Goal: Information Seeking & Learning: Check status

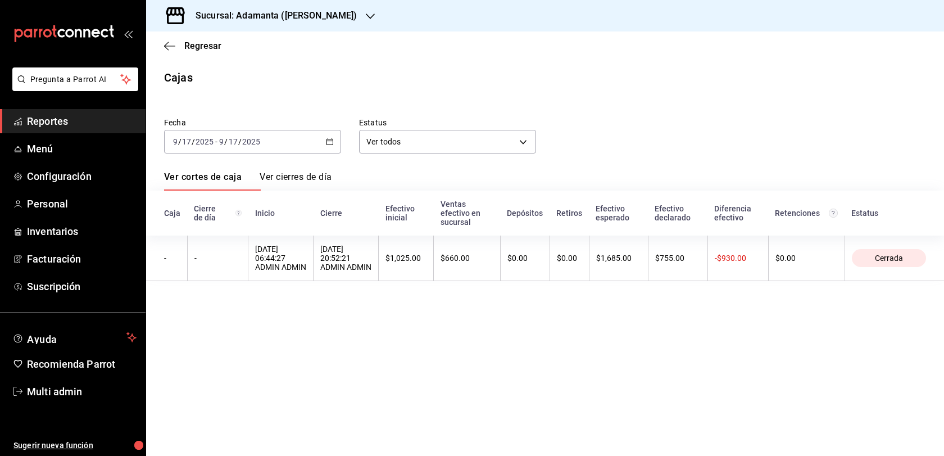
scroll to position [8, 0]
click at [192, 42] on span "Regresar" at bounding box center [202, 45] width 37 height 11
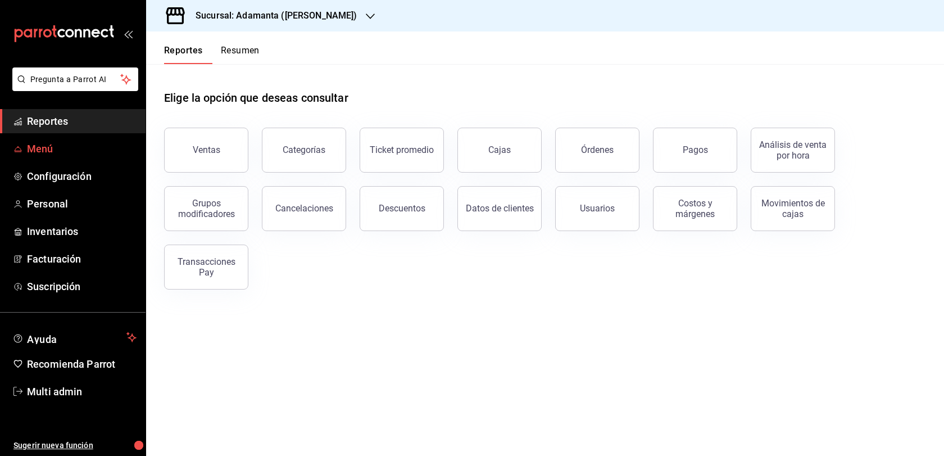
click at [104, 156] on span "Menú" at bounding box center [82, 148] width 110 height 15
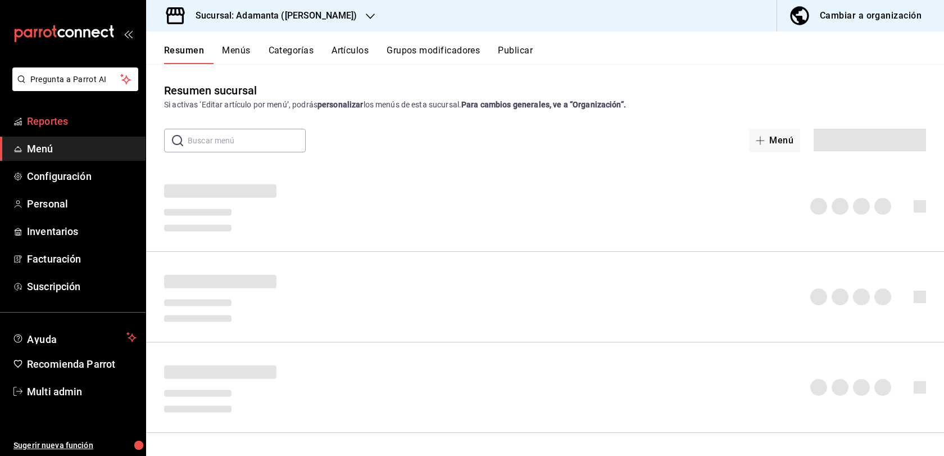
click at [97, 129] on span "Reportes" at bounding box center [82, 121] width 110 height 15
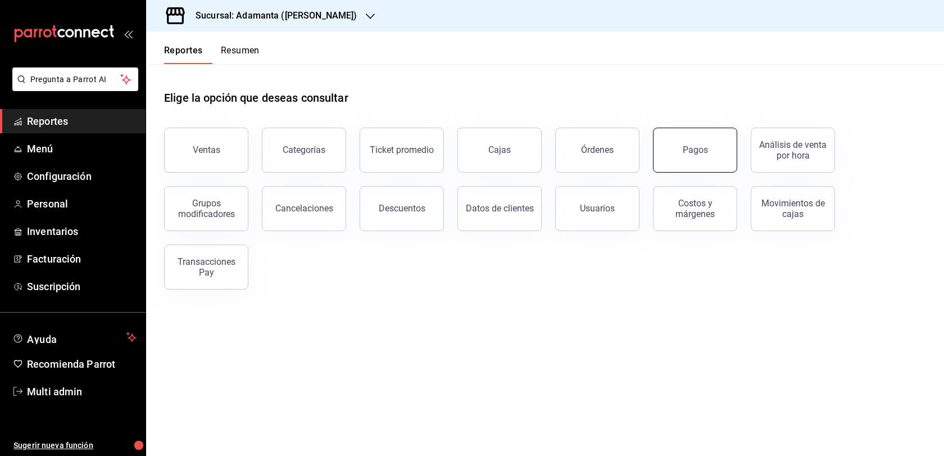
click at [683, 173] on button "Pagos" at bounding box center [695, 150] width 84 height 45
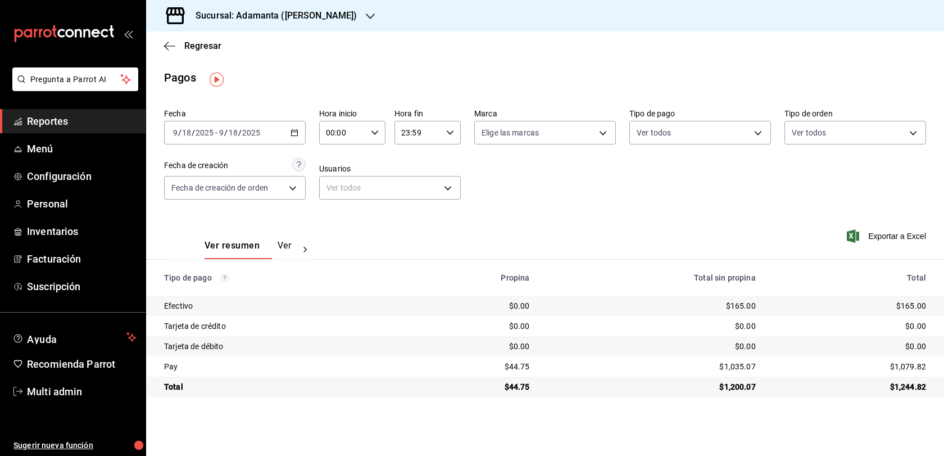
click at [306, 133] on div "[DATE] [DATE] - [DATE] [DATE]" at bounding box center [235, 133] width 142 height 24
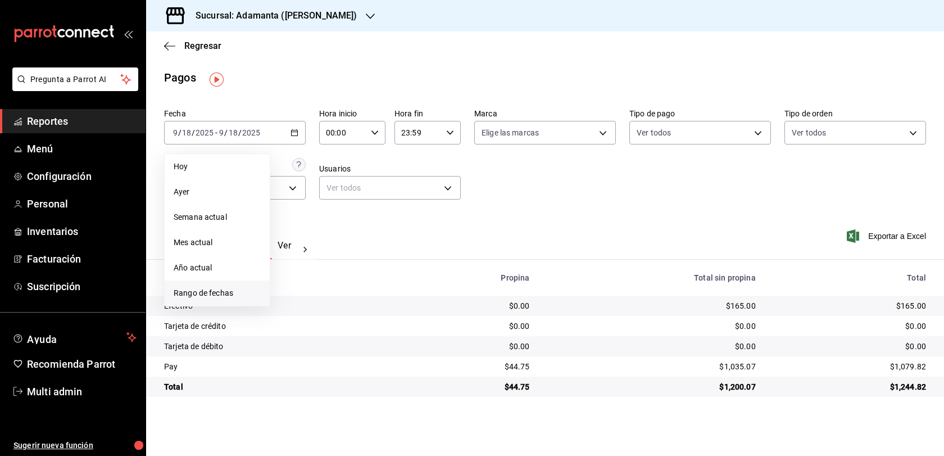
click at [204, 293] on span "Rango de fechas" at bounding box center [217, 293] width 87 height 12
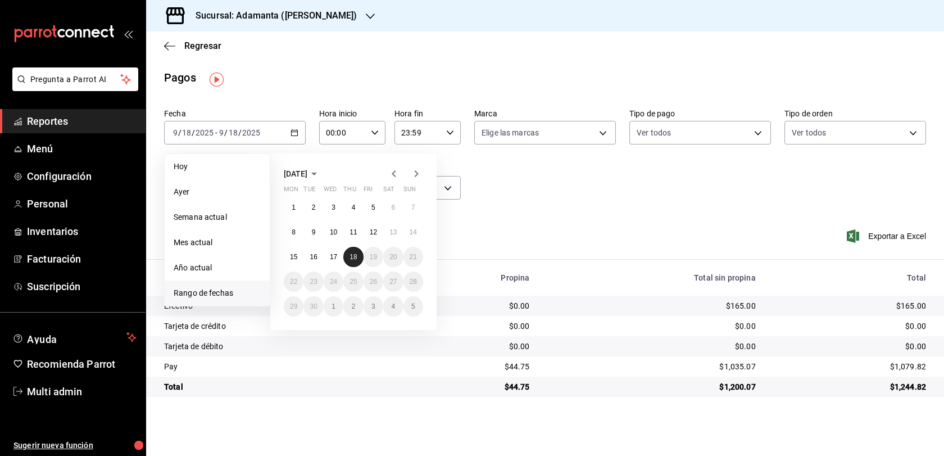
click at [357, 257] on abbr "18" at bounding box center [353, 257] width 7 height 8
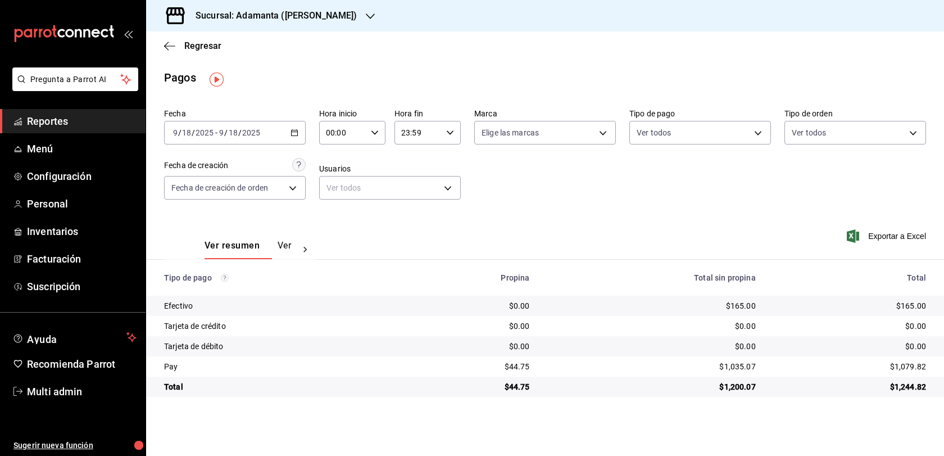
click at [311, 255] on icon at bounding box center [305, 249] width 11 height 11
drag, startPoint x: 765, startPoint y: 318, endPoint x: 714, endPoint y: 319, distance: 50.6
click at [714, 316] on tr "Efectivo $0.00 $165.00 $165.00" at bounding box center [545, 306] width 798 height 20
click at [206, 42] on span "Regresar" at bounding box center [202, 45] width 37 height 11
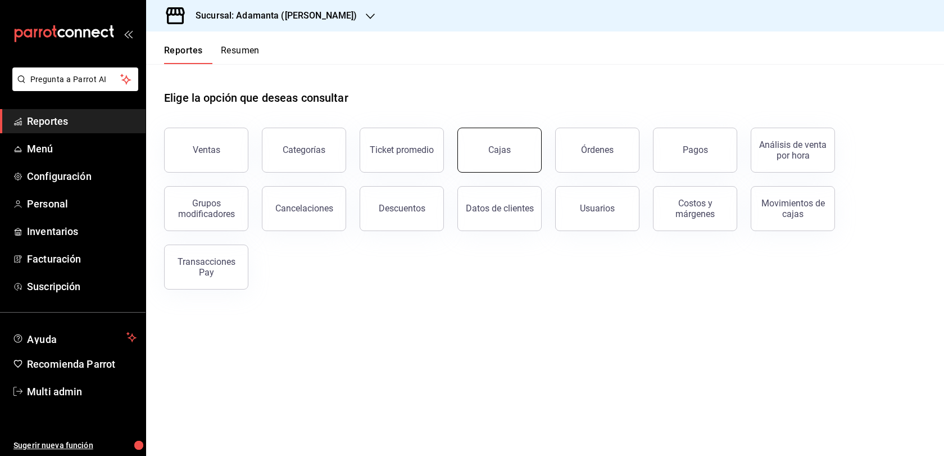
click at [501, 173] on link "Cajas" at bounding box center [500, 150] width 84 height 45
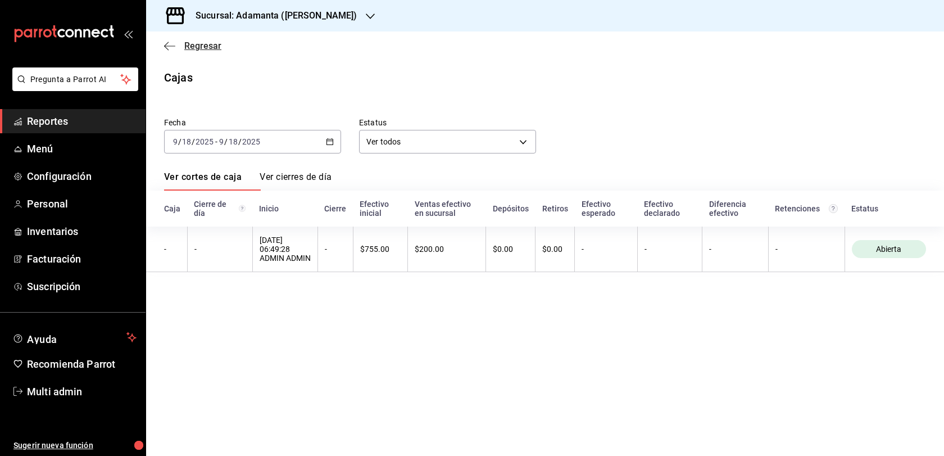
click at [202, 47] on span "Regresar" at bounding box center [202, 45] width 37 height 11
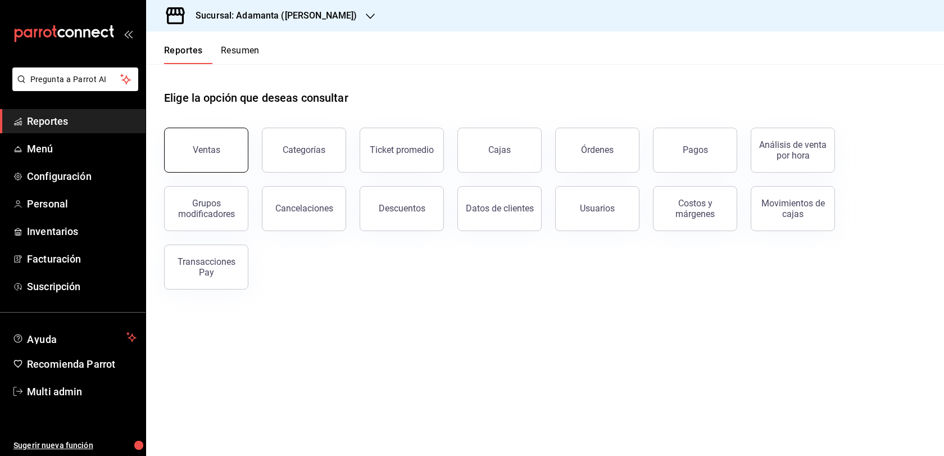
click at [231, 160] on button "Ventas" at bounding box center [206, 150] width 84 height 45
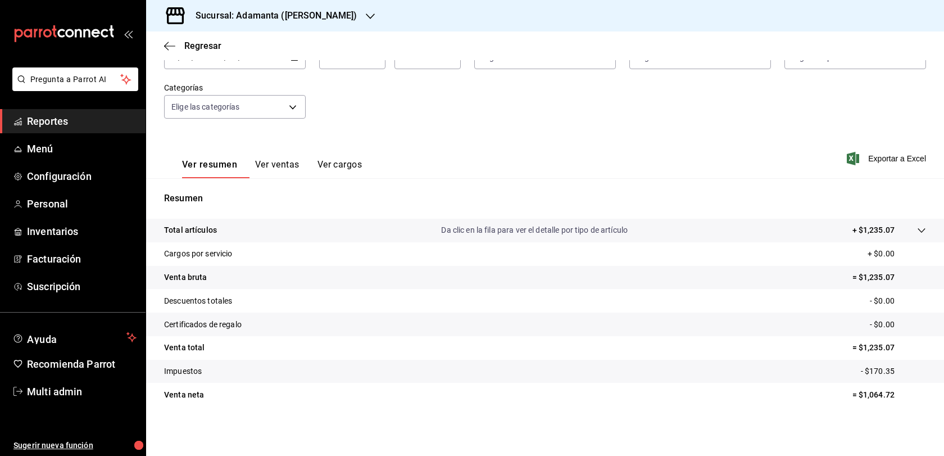
scroll to position [120, 0]
click at [291, 159] on button "Ver ventas" at bounding box center [277, 168] width 44 height 19
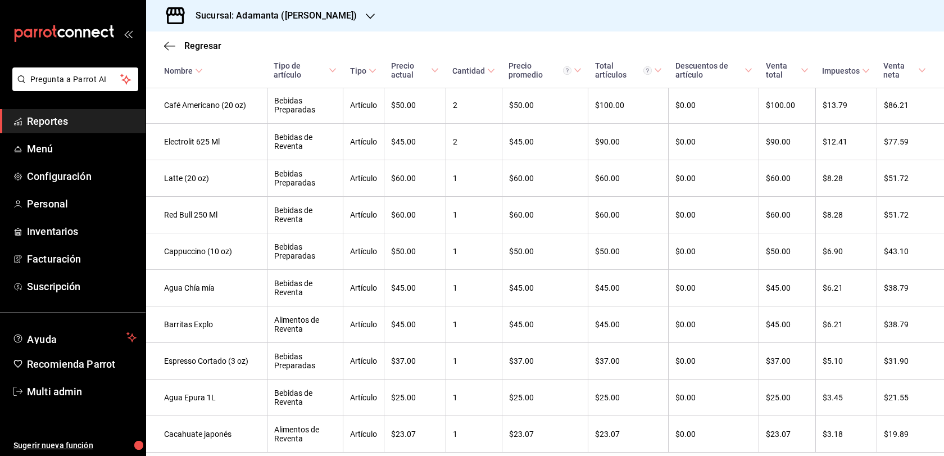
scroll to position [415, 0]
click at [201, 49] on span "Regresar" at bounding box center [202, 45] width 37 height 11
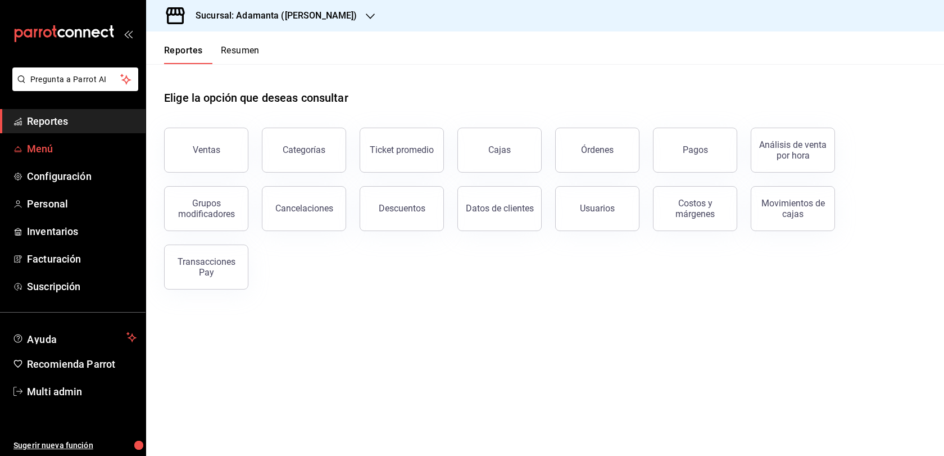
click at [93, 156] on span "Menú" at bounding box center [82, 148] width 110 height 15
click at [229, 155] on button "Ventas" at bounding box center [206, 150] width 84 height 45
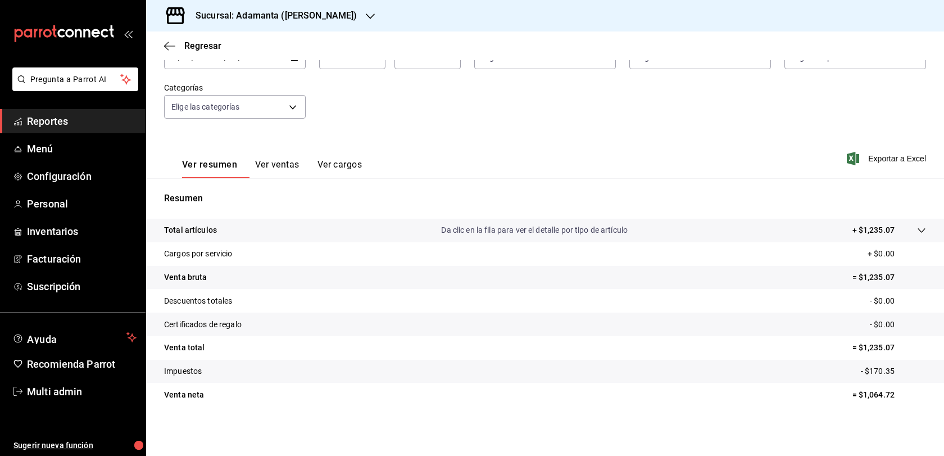
scroll to position [120, 0]
click at [300, 159] on button "Ver ventas" at bounding box center [277, 168] width 44 height 19
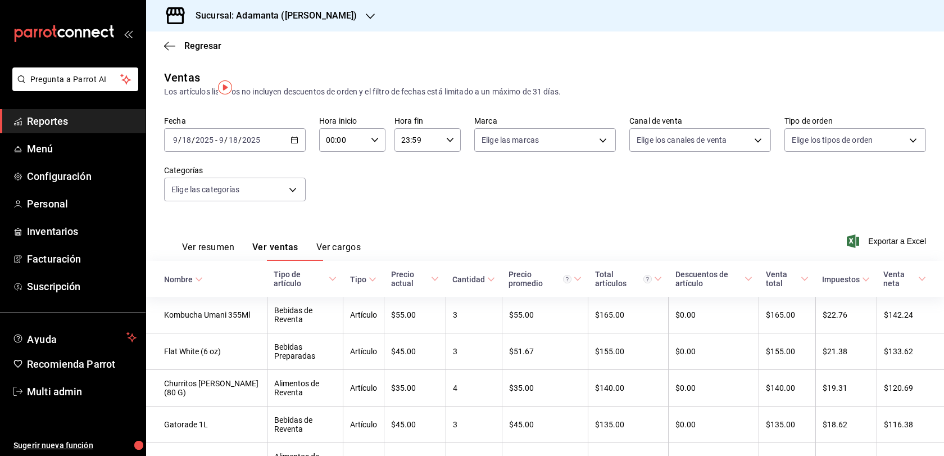
click at [225, 261] on button "Ver resumen" at bounding box center [208, 251] width 52 height 19
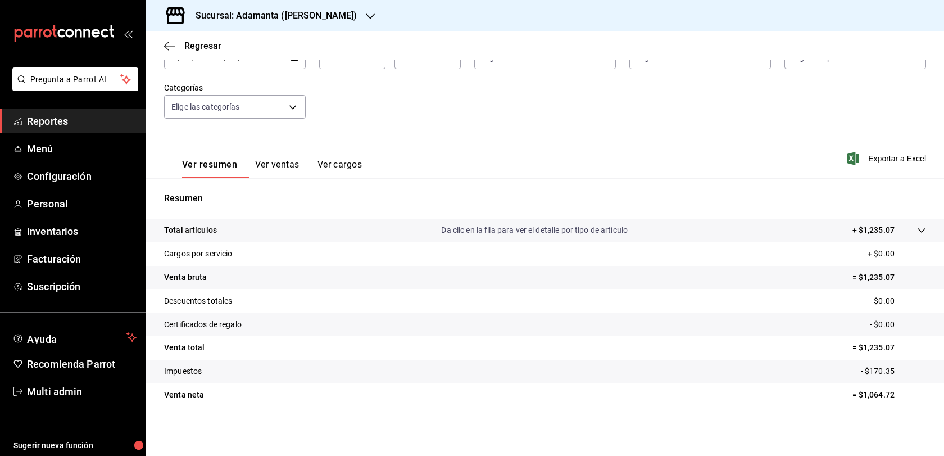
scroll to position [8, 0]
click at [298, 159] on button "Ver ventas" at bounding box center [277, 168] width 44 height 19
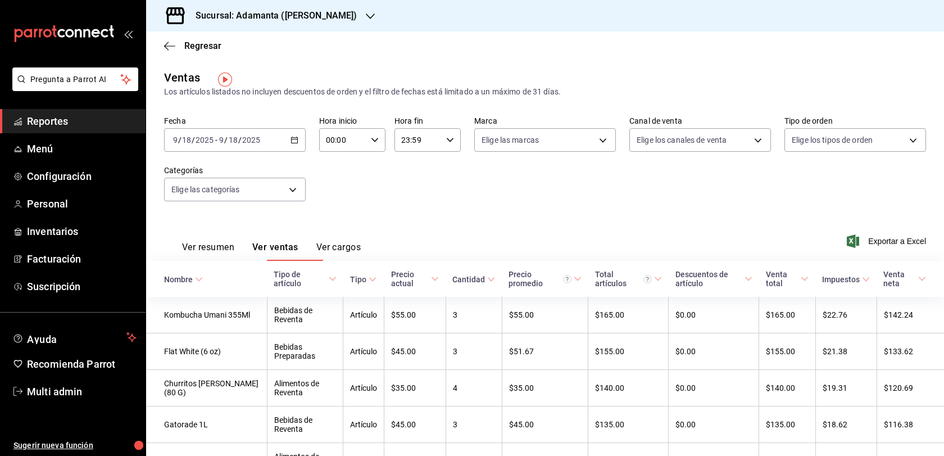
click at [217, 258] on button "Ver resumen" at bounding box center [208, 251] width 52 height 19
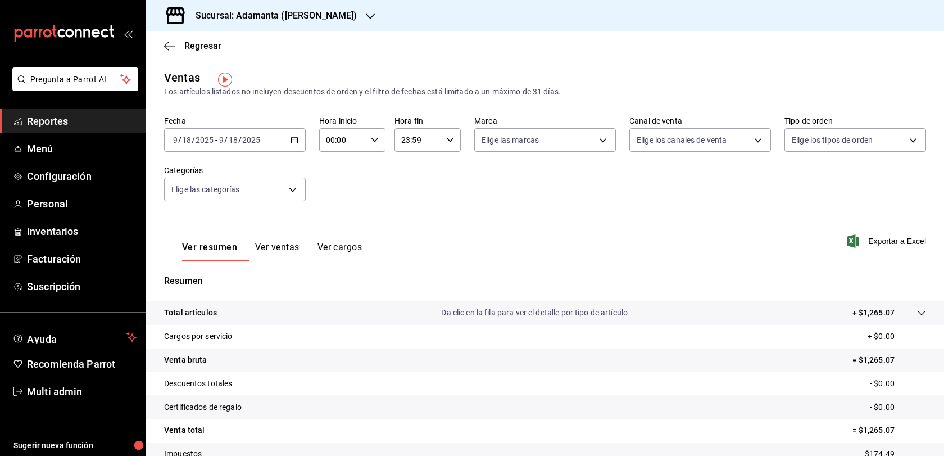
click at [288, 255] on button "Ver ventas" at bounding box center [277, 251] width 44 height 19
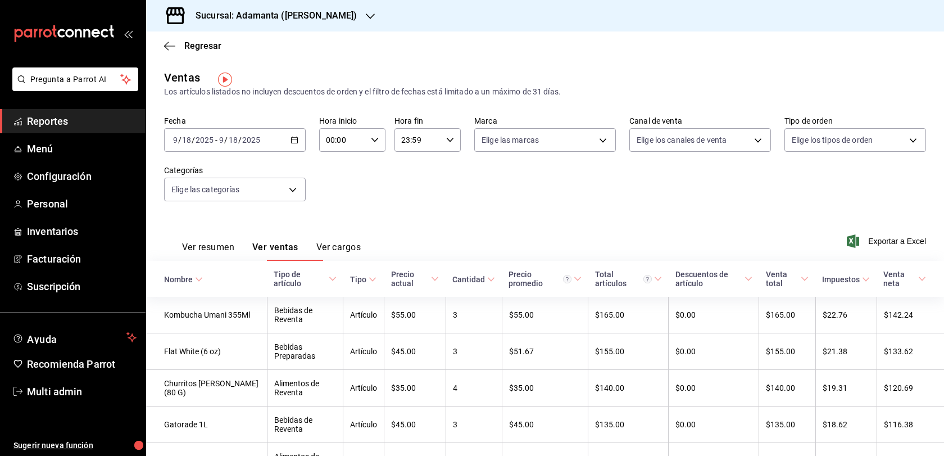
click at [234, 261] on button "Ver resumen" at bounding box center [208, 251] width 52 height 19
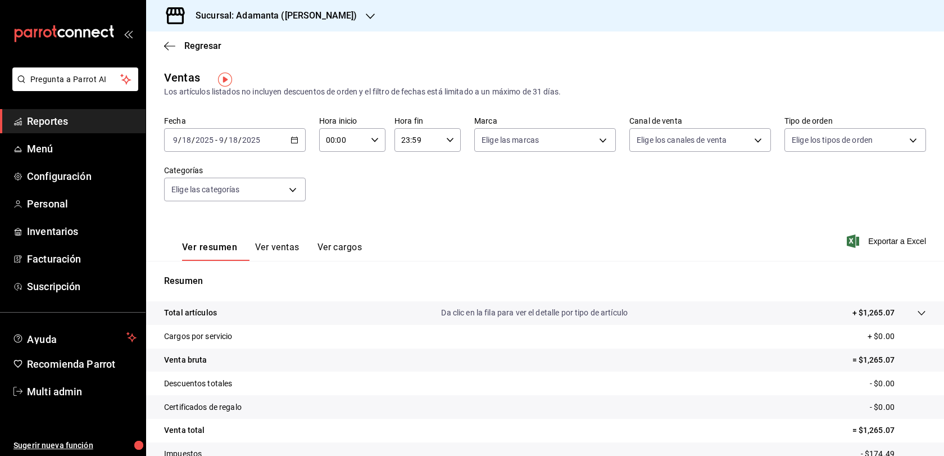
click at [290, 261] on button "Ver ventas" at bounding box center [277, 251] width 44 height 19
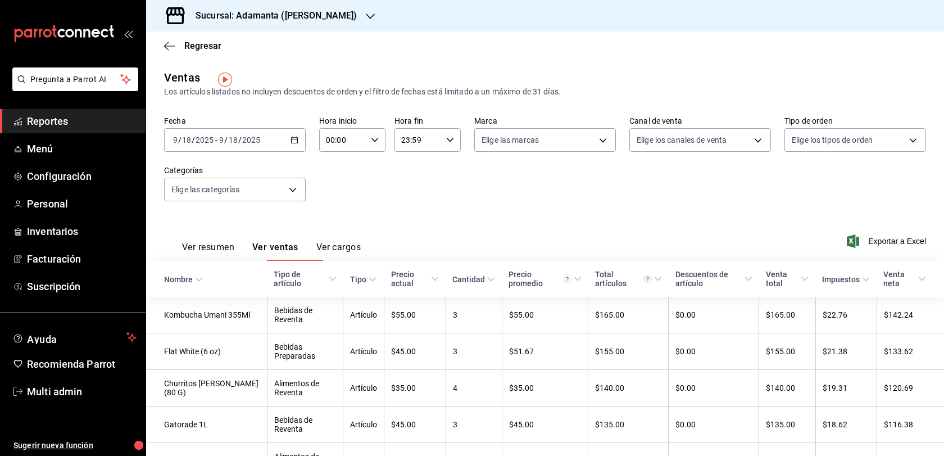
click at [234, 257] on button "Ver resumen" at bounding box center [208, 251] width 52 height 19
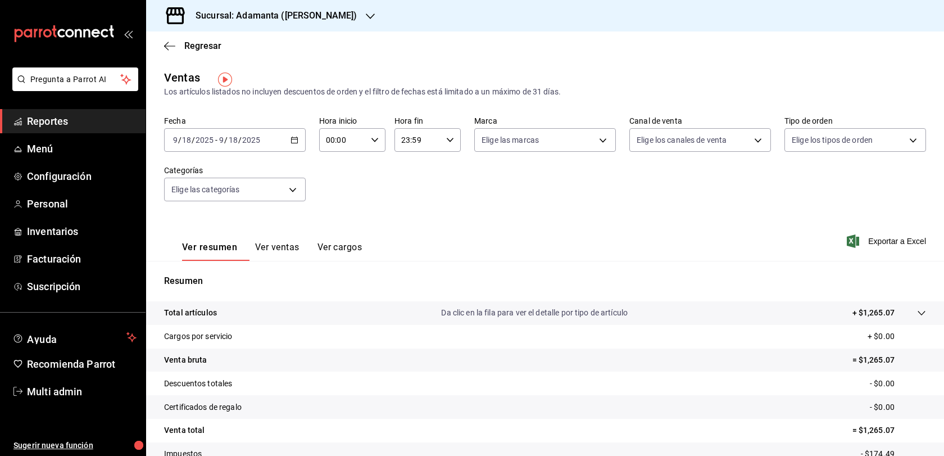
click at [198, 51] on div "Regresar" at bounding box center [545, 45] width 798 height 29
click at [196, 46] on span "Regresar" at bounding box center [202, 45] width 37 height 11
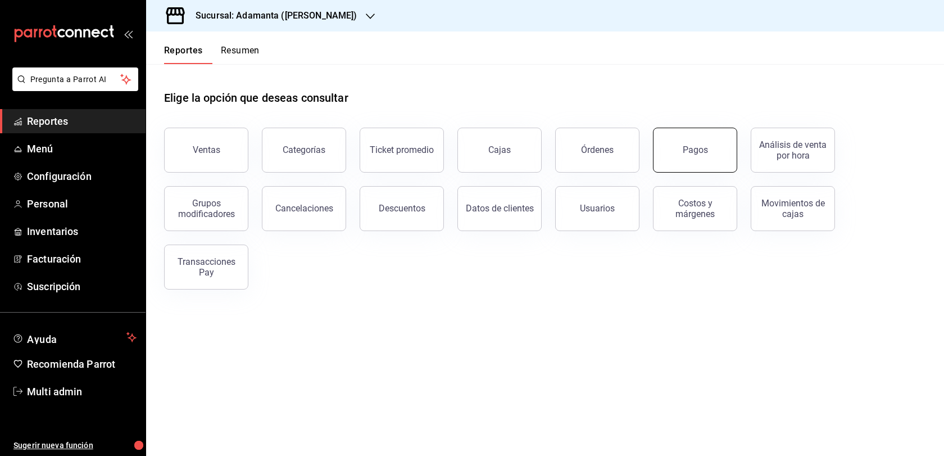
click at [699, 155] on div "Pagos" at bounding box center [695, 149] width 25 height 11
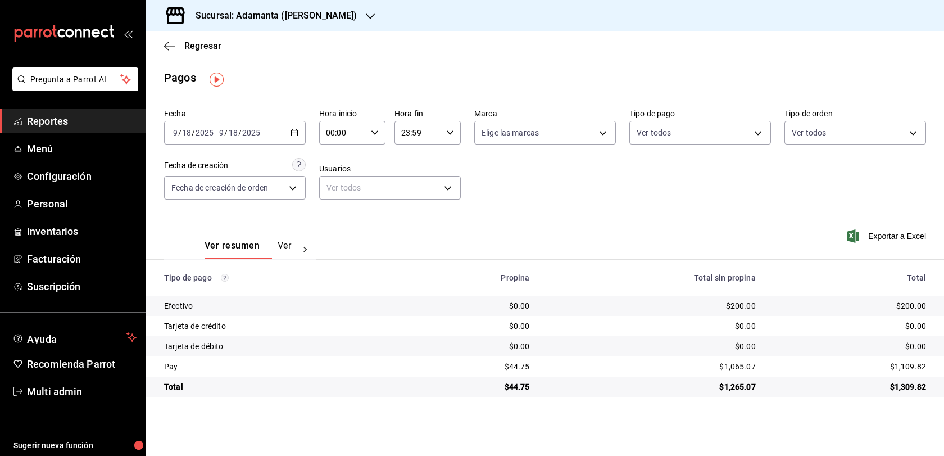
click at [745, 311] on div "$200.00" at bounding box center [652, 305] width 208 height 11
click at [760, 310] on td "$200.00" at bounding box center [652, 306] width 226 height 20
click at [193, 49] on span "Regresar" at bounding box center [202, 45] width 37 height 11
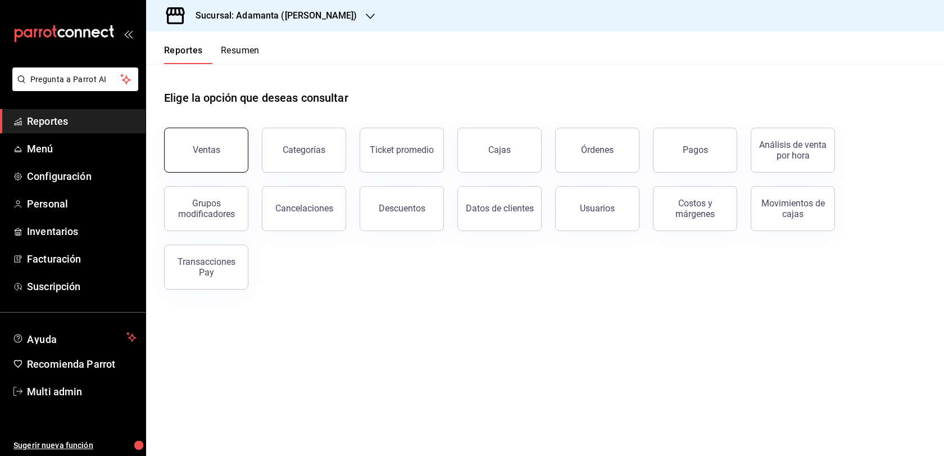
click at [219, 173] on button "Ventas" at bounding box center [206, 150] width 84 height 45
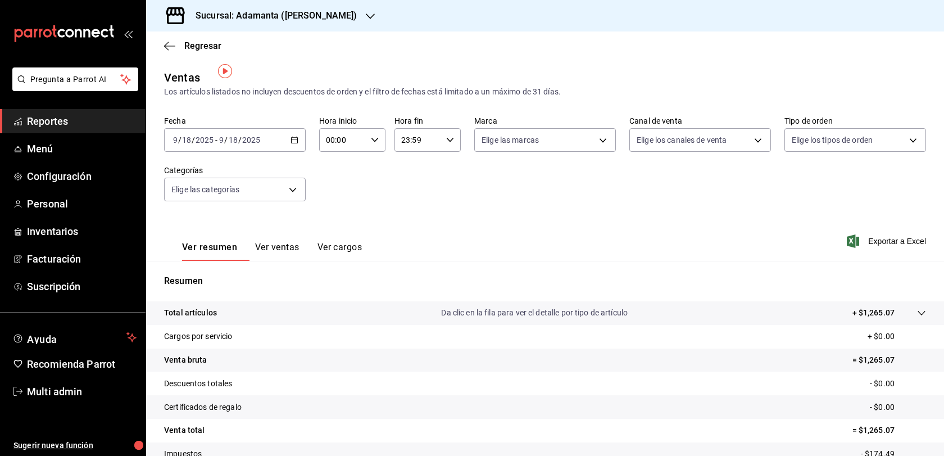
scroll to position [120, 0]
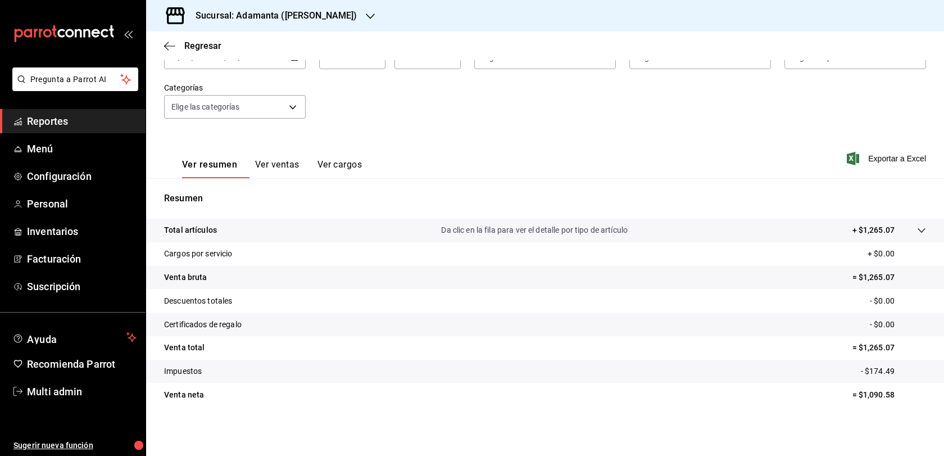
click at [296, 159] on button "Ver ventas" at bounding box center [277, 168] width 44 height 19
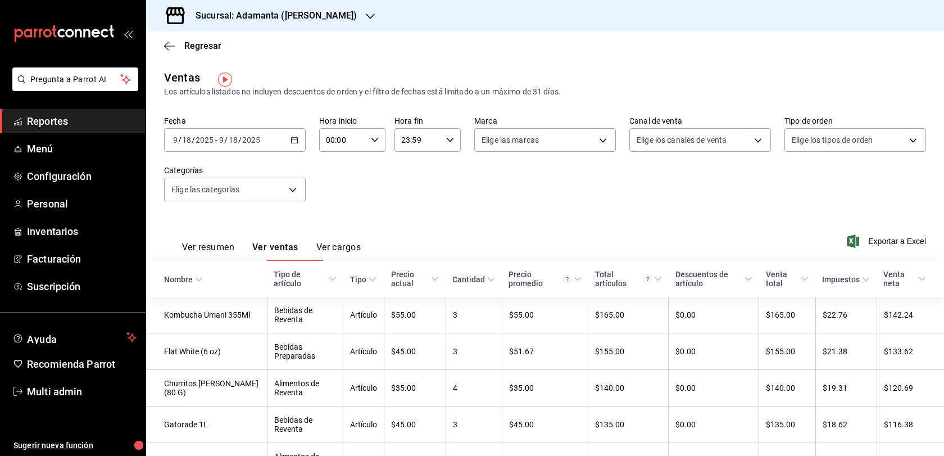
click at [231, 255] on button "Ver resumen" at bounding box center [208, 251] width 52 height 19
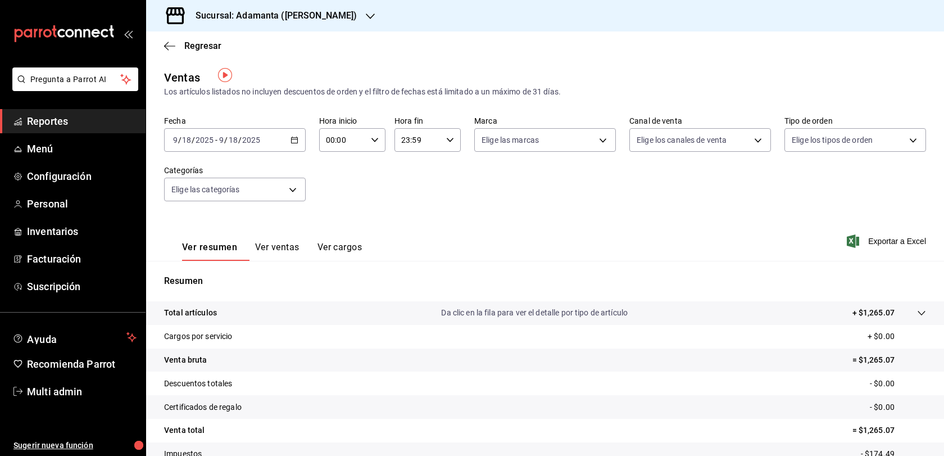
scroll to position [120, 0]
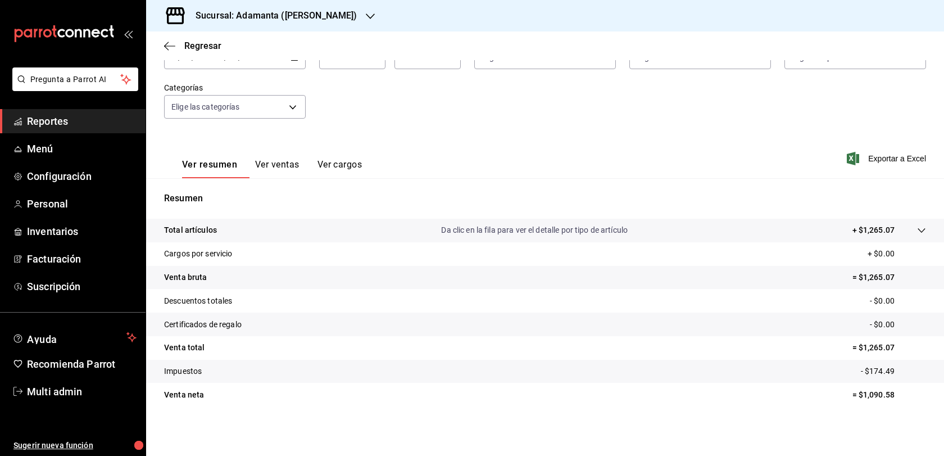
click at [300, 159] on button "Ver ventas" at bounding box center [277, 168] width 44 height 19
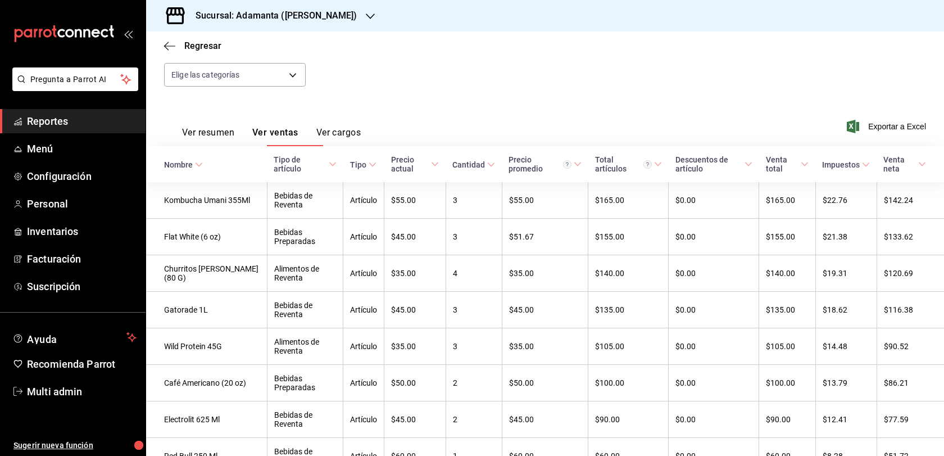
click at [227, 146] on button "Ver resumen" at bounding box center [208, 136] width 52 height 19
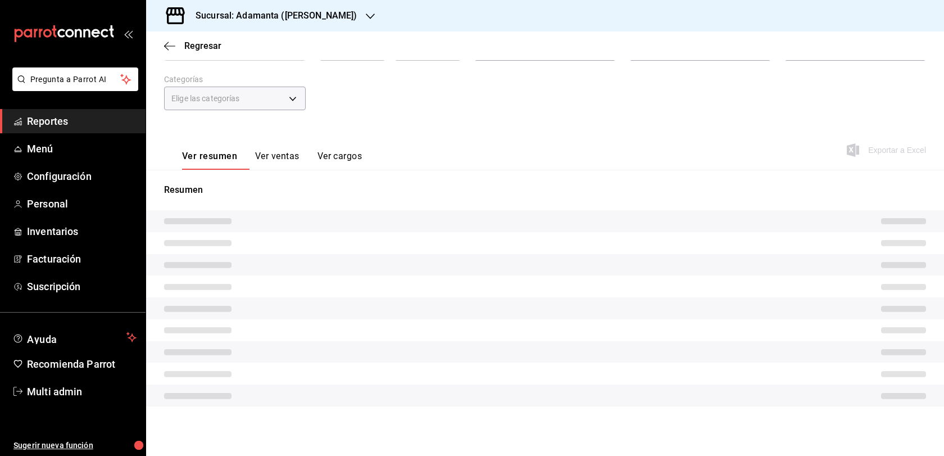
scroll to position [115, 0]
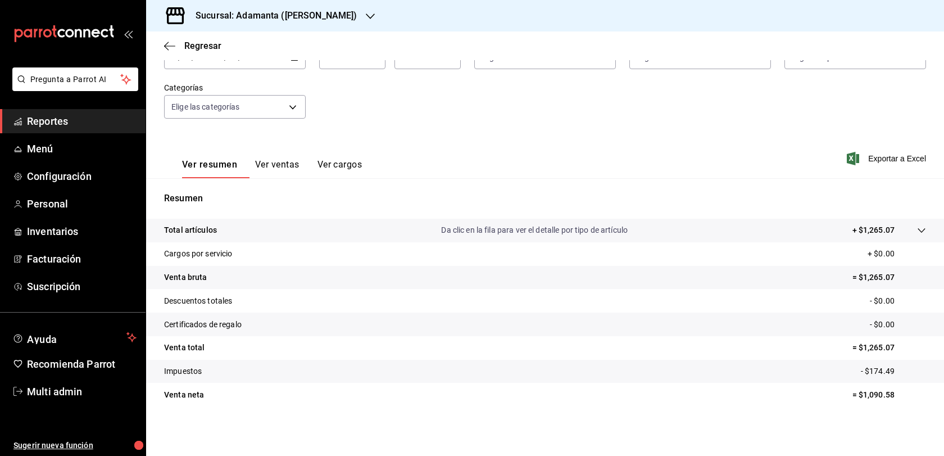
click at [296, 159] on button "Ver ventas" at bounding box center [277, 168] width 44 height 19
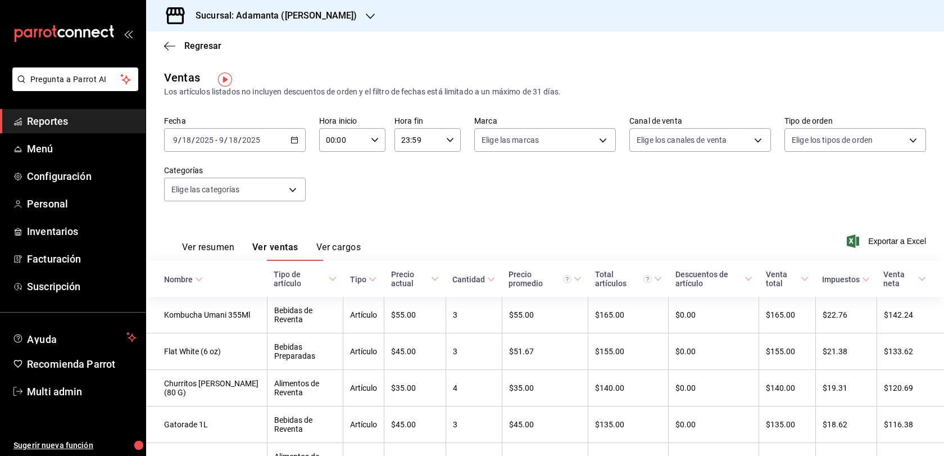
click at [234, 256] on button "Ver resumen" at bounding box center [208, 251] width 52 height 19
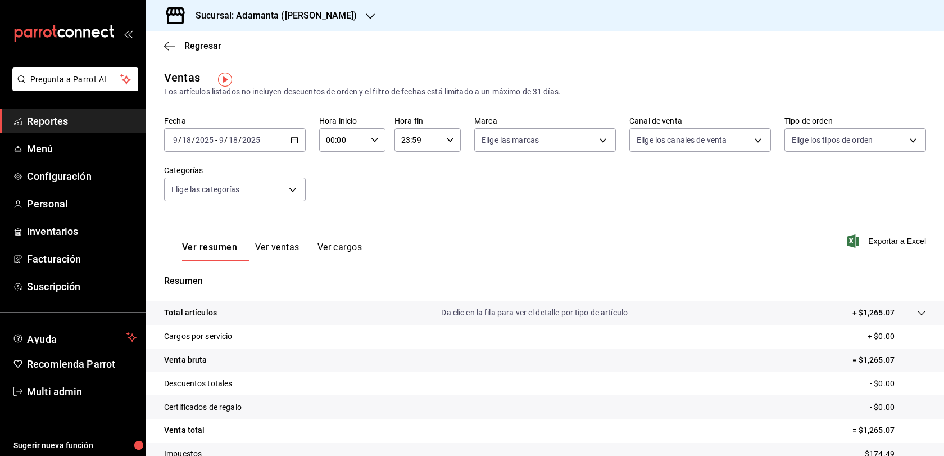
click at [292, 255] on button "Ver ventas" at bounding box center [277, 251] width 44 height 19
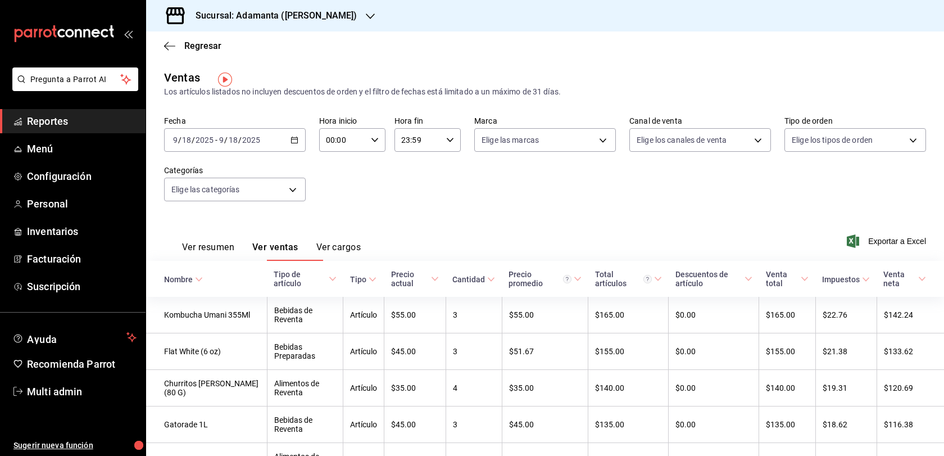
click at [203, 261] on button "Ver resumen" at bounding box center [208, 251] width 52 height 19
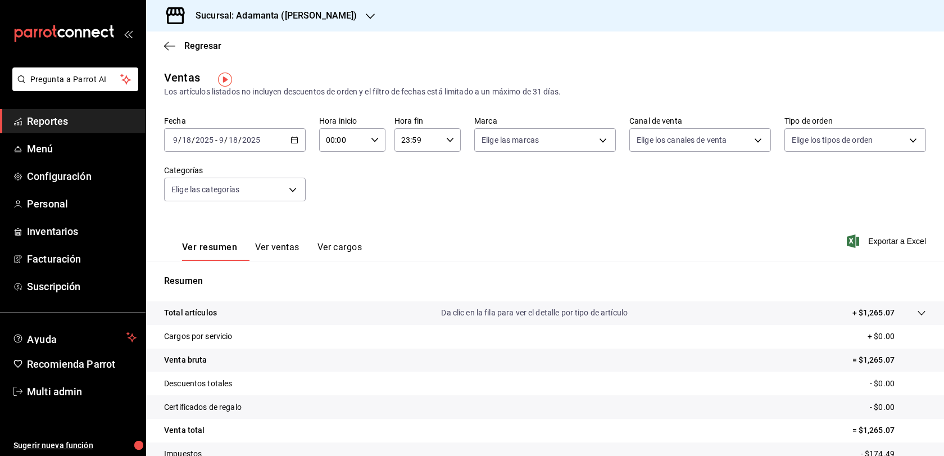
click at [284, 258] on button "Ver ventas" at bounding box center [277, 251] width 44 height 19
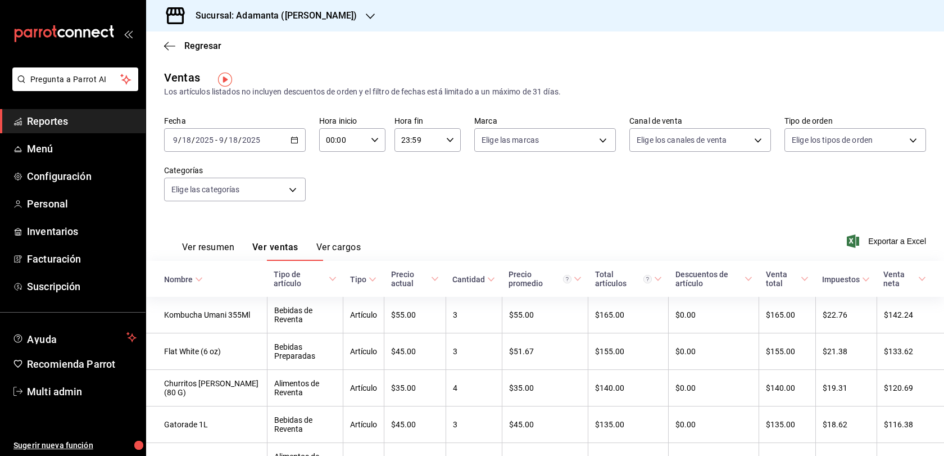
click at [198, 51] on div "Regresar" at bounding box center [545, 45] width 798 height 29
click at [198, 50] on span "Regresar" at bounding box center [202, 45] width 37 height 11
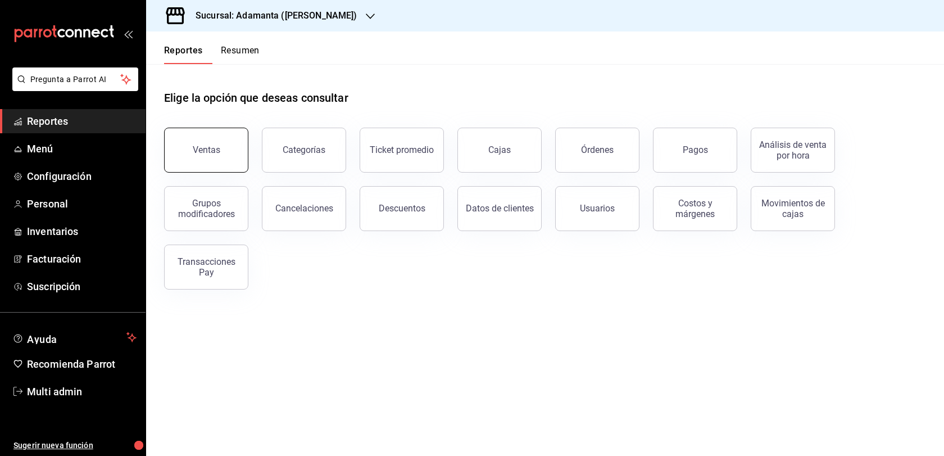
click at [218, 173] on button "Ventas" at bounding box center [206, 150] width 84 height 45
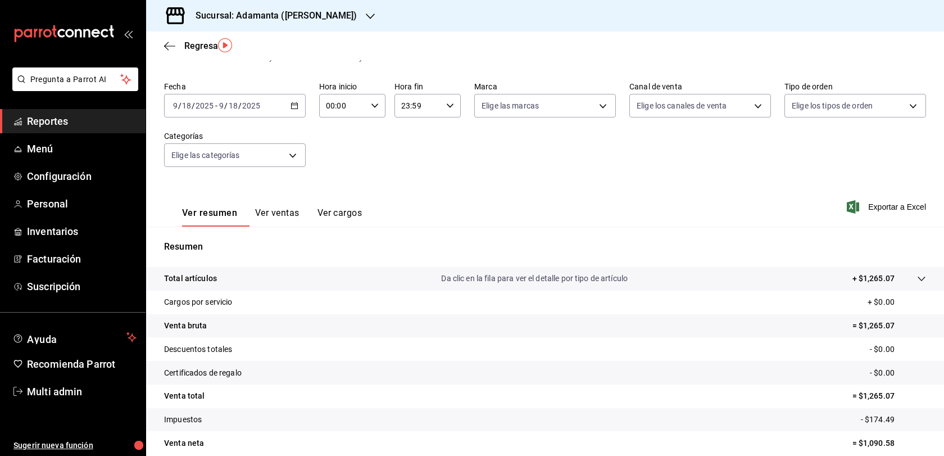
scroll to position [70, 0]
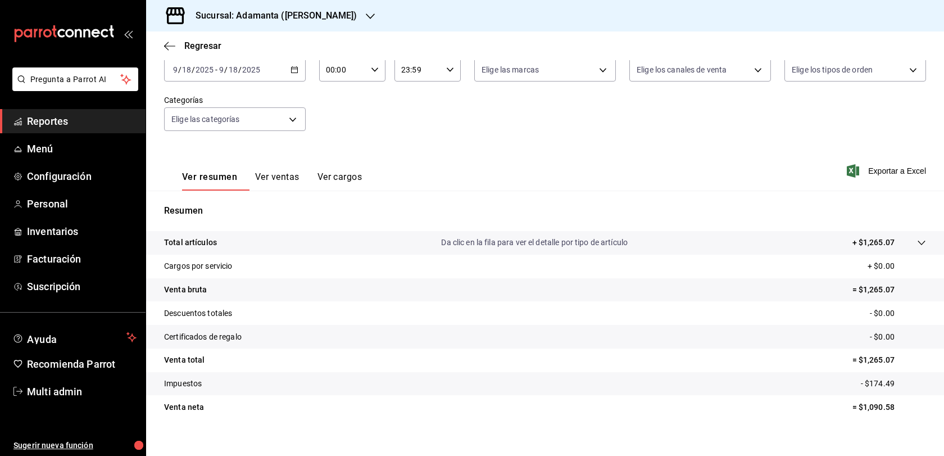
click at [305, 74] on div "[DATE] [DATE] - [DATE] [DATE]" at bounding box center [235, 70] width 142 height 24
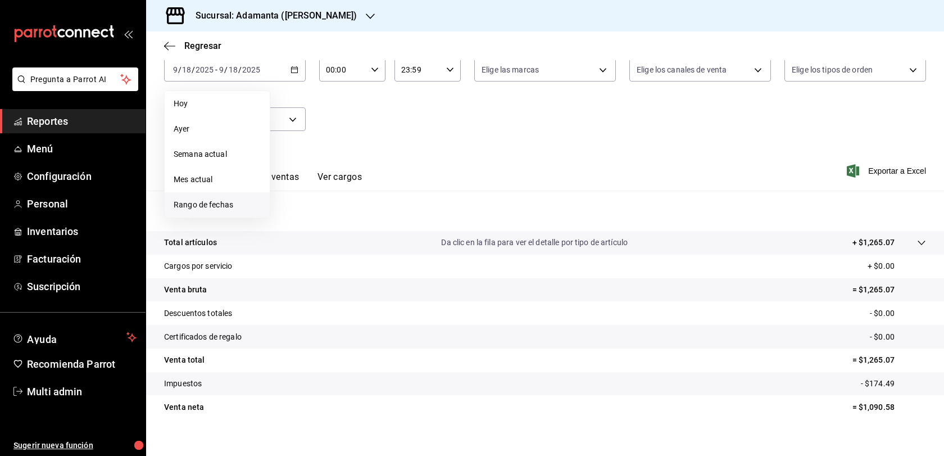
click at [210, 207] on span "Rango de fechas" at bounding box center [217, 205] width 87 height 12
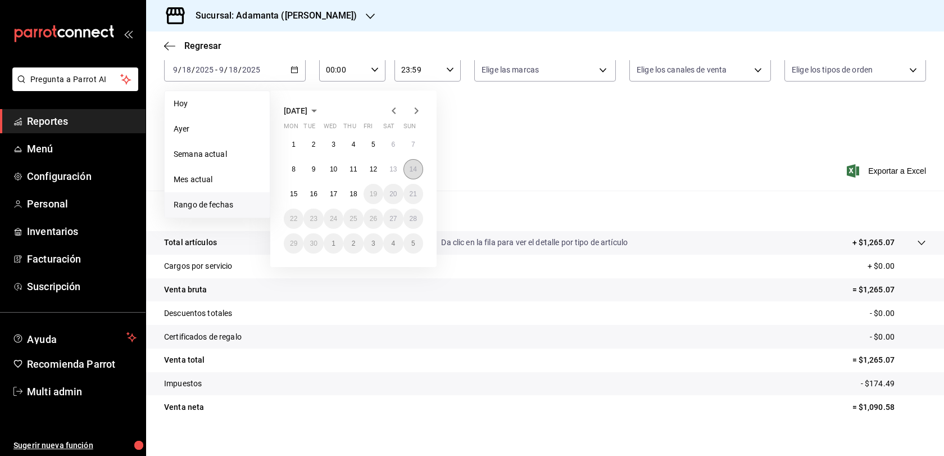
click at [413, 177] on button "14" at bounding box center [414, 169] width 20 height 20
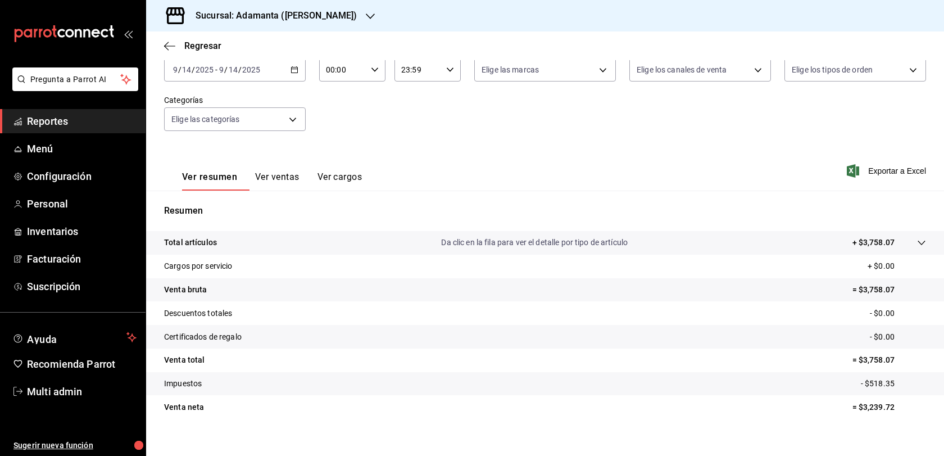
click at [183, 37] on div "Regresar" at bounding box center [545, 45] width 798 height 29
click at [199, 51] on span "Regresar" at bounding box center [202, 45] width 37 height 11
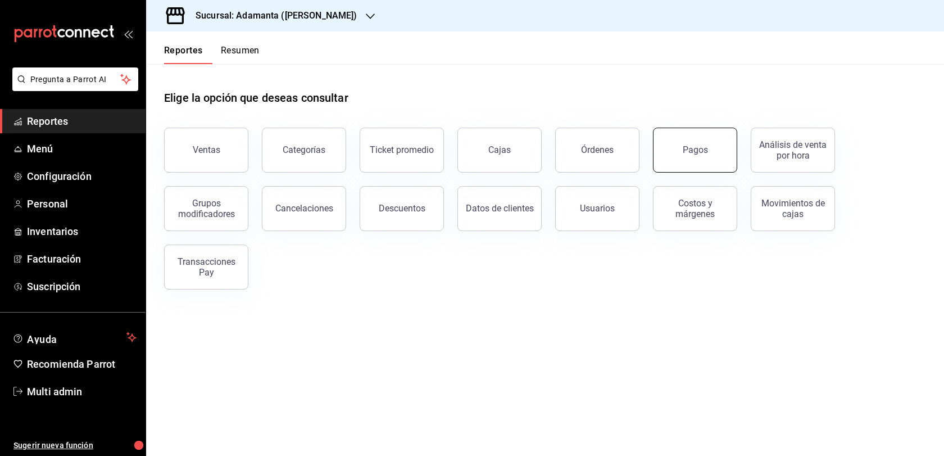
click at [695, 173] on button "Pagos" at bounding box center [695, 150] width 84 height 45
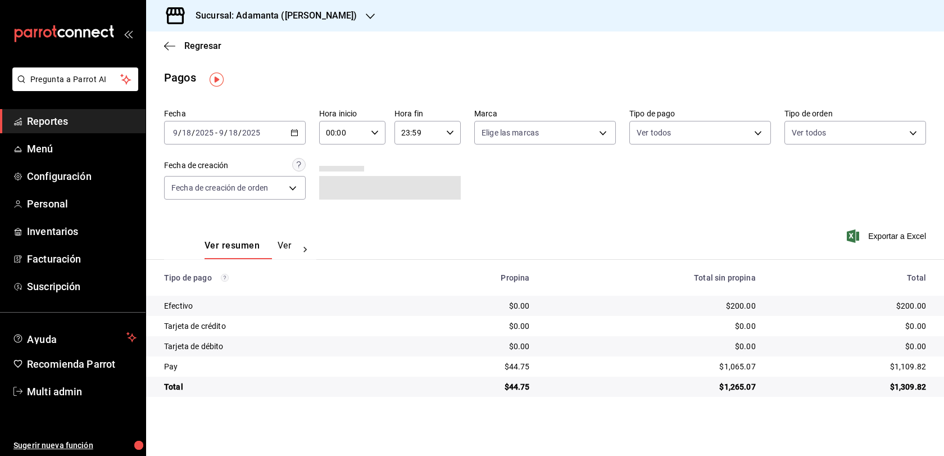
click at [298, 136] on \(Stroke\) "button" at bounding box center [294, 133] width 7 height 6
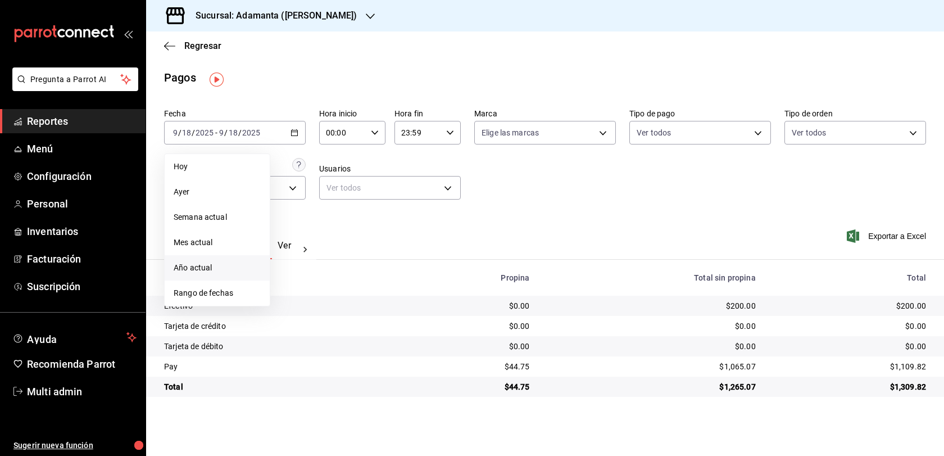
click at [249, 281] on li "Año actual" at bounding box center [217, 267] width 105 height 25
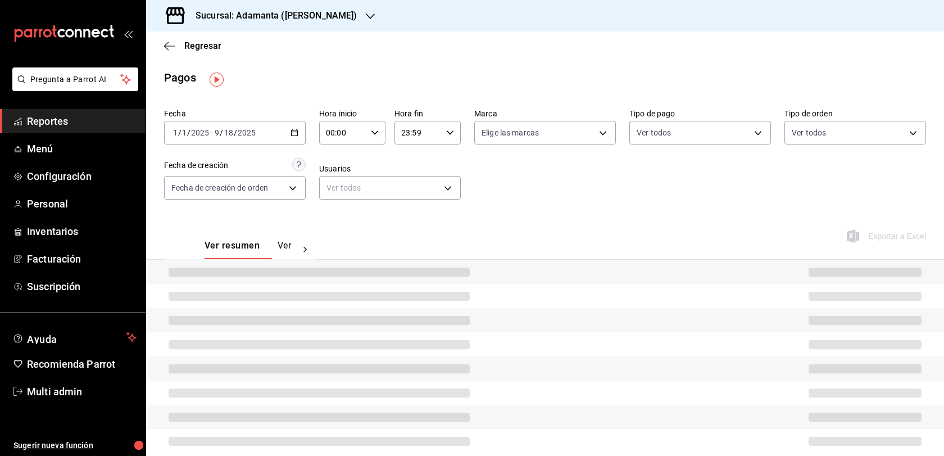
click at [299, 133] on icon "button" at bounding box center [295, 133] width 8 height 8
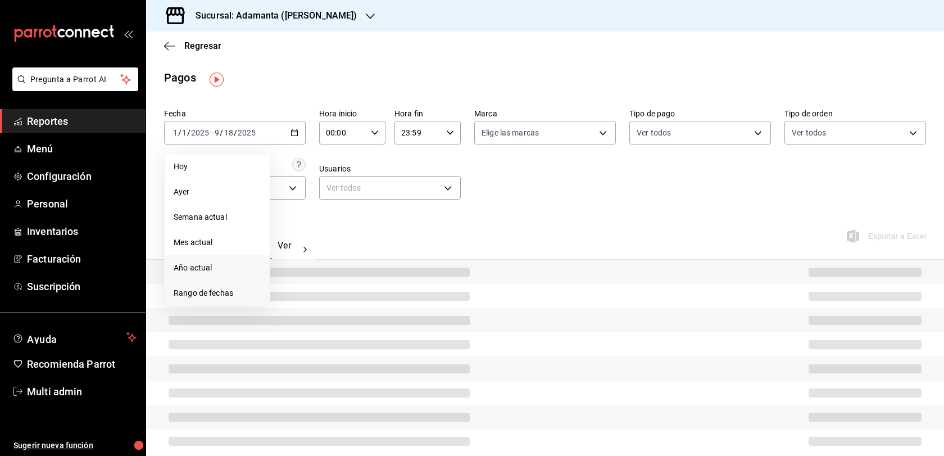
click at [245, 290] on li "Rango de fechas" at bounding box center [217, 293] width 105 height 25
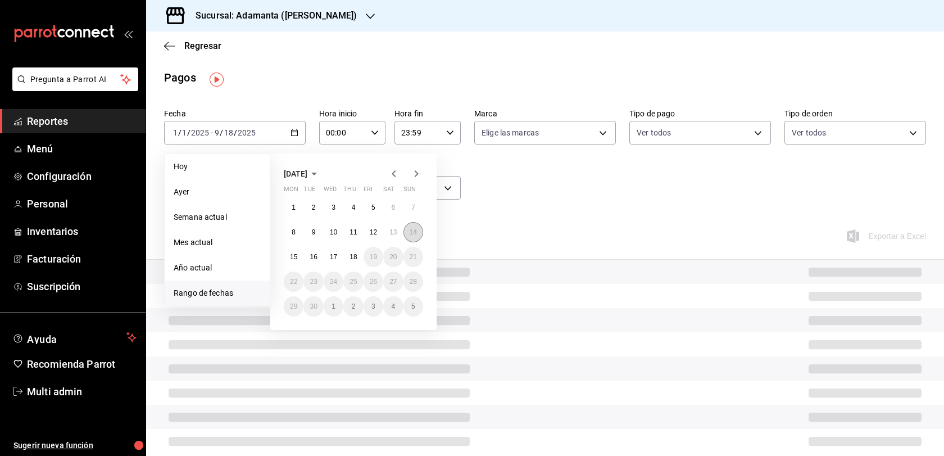
click at [415, 236] on abbr "14" at bounding box center [413, 232] width 7 height 8
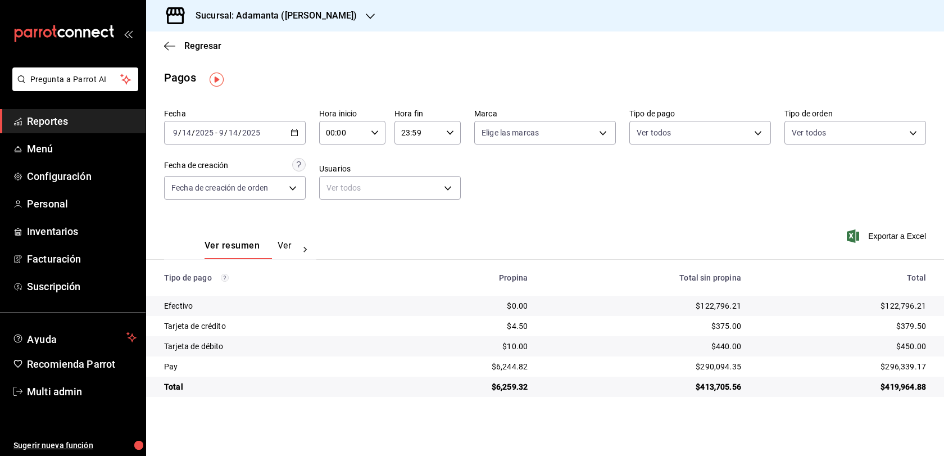
click at [299, 136] on icon "button" at bounding box center [295, 133] width 8 height 8
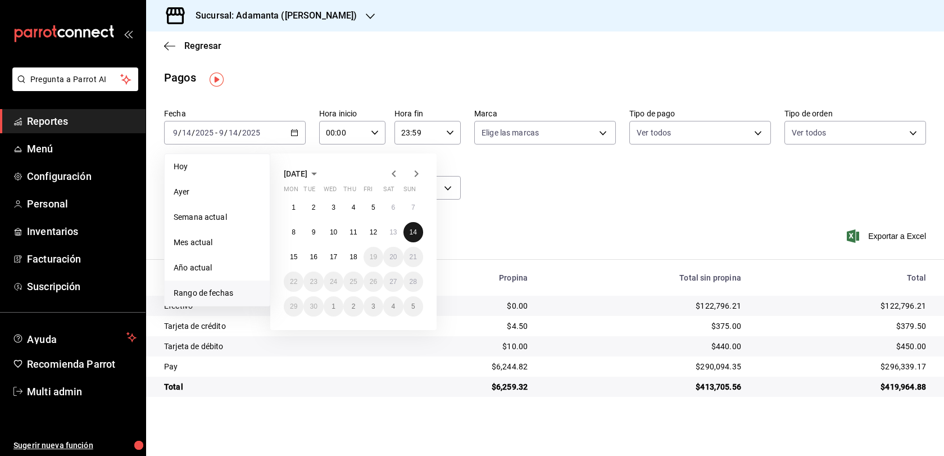
click at [423, 236] on button "14" at bounding box center [414, 232] width 20 height 20
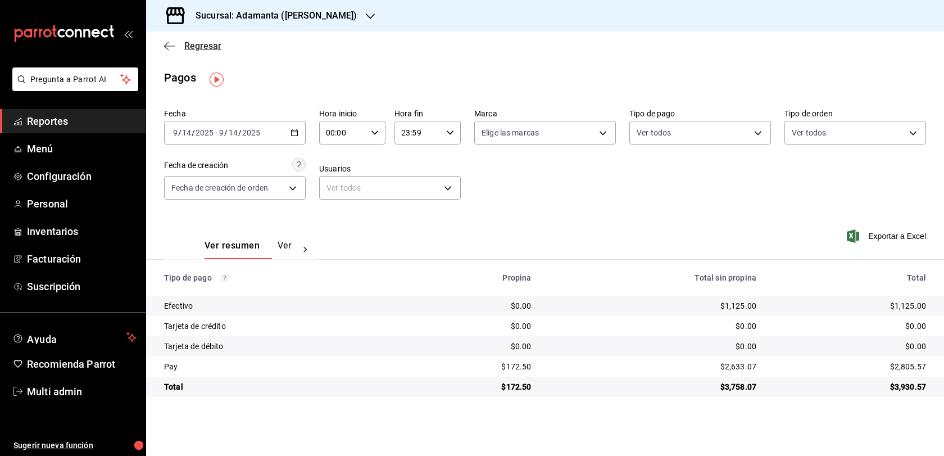
click at [206, 42] on span "Regresar" at bounding box center [202, 45] width 37 height 11
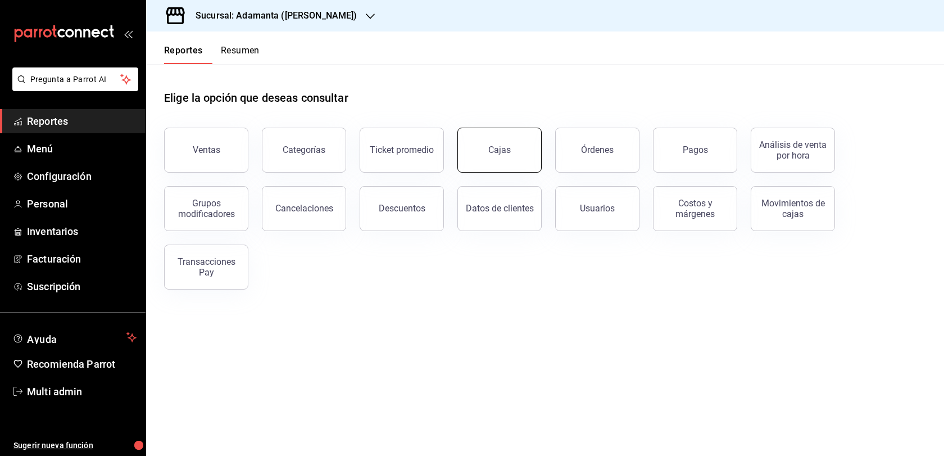
click at [499, 173] on link "Cajas" at bounding box center [500, 150] width 84 height 45
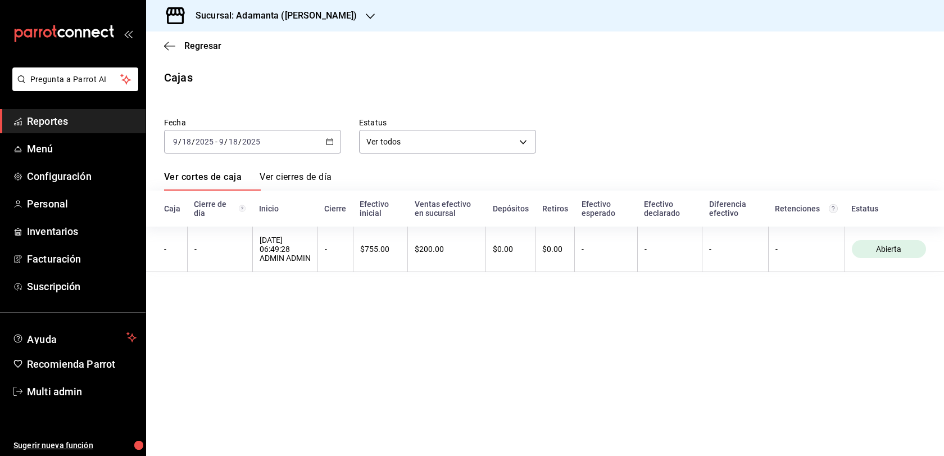
click at [337, 152] on div "[DATE] [DATE] - [DATE] [DATE]" at bounding box center [252, 142] width 177 height 24
click at [332, 180] on link "Ver cierres de día" at bounding box center [296, 180] width 72 height 19
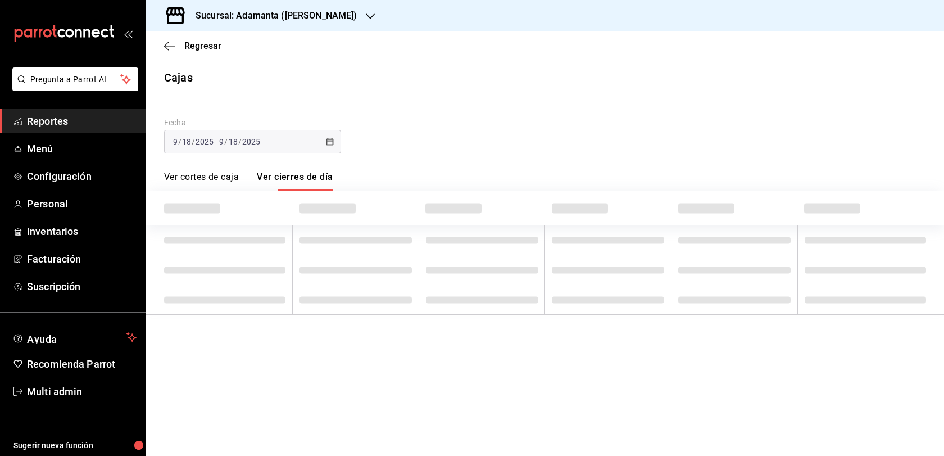
click at [333, 185] on link "Ver cierres de día" at bounding box center [295, 180] width 76 height 19
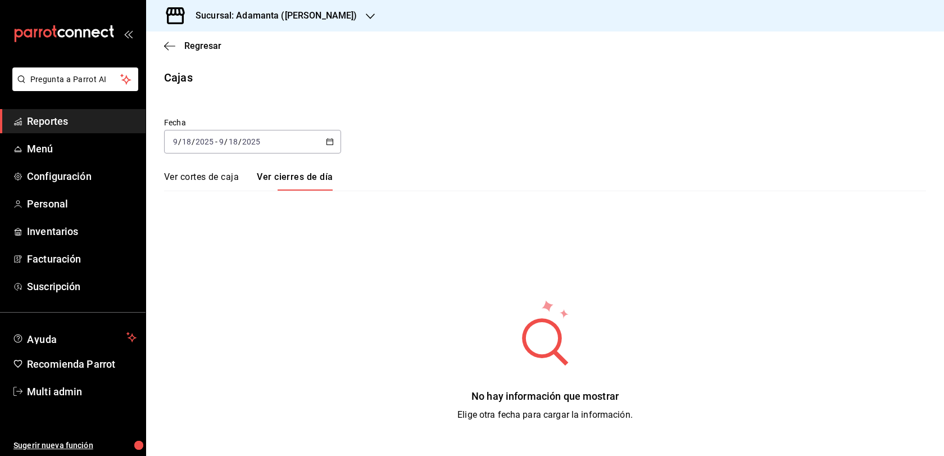
click at [239, 191] on link "Ver cortes de caja" at bounding box center [201, 180] width 75 height 19
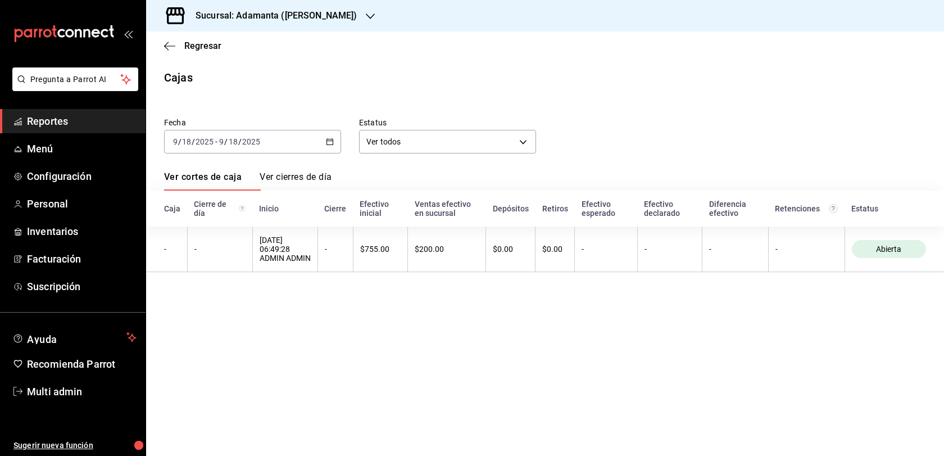
click at [330, 153] on div "[DATE] [DATE] - [DATE] [DATE]" at bounding box center [252, 142] width 177 height 24
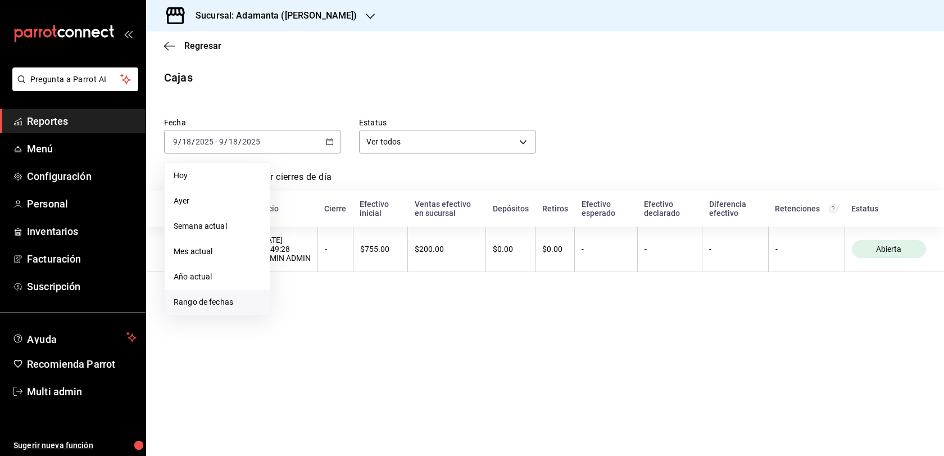
click at [218, 302] on span "Rango de fechas" at bounding box center [217, 302] width 87 height 12
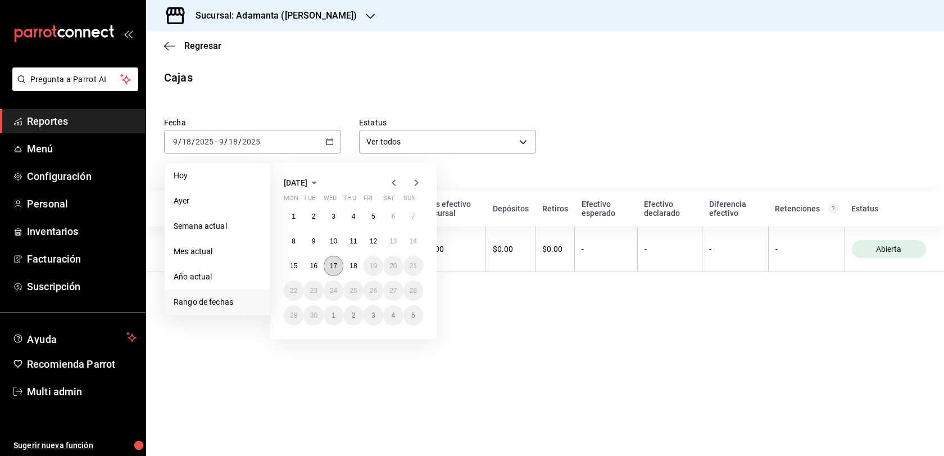
click at [341, 265] on button "17" at bounding box center [334, 266] width 20 height 20
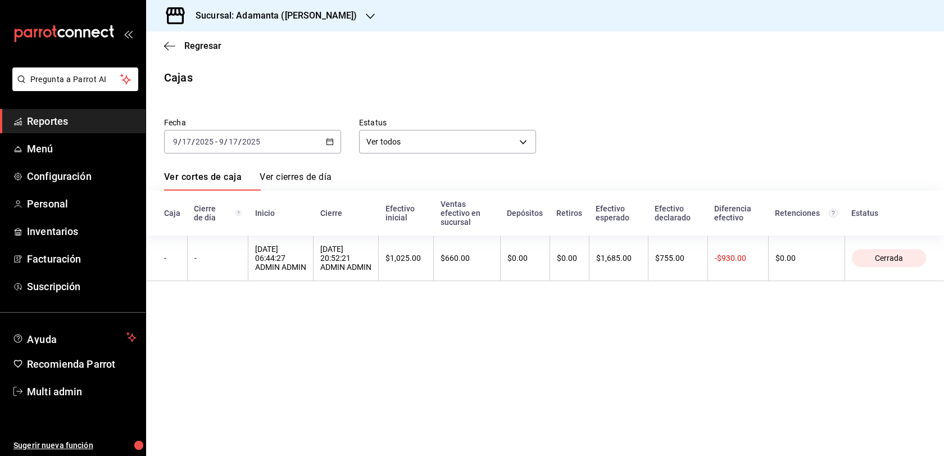
click at [332, 180] on link "Ver cierres de día" at bounding box center [296, 180] width 72 height 19
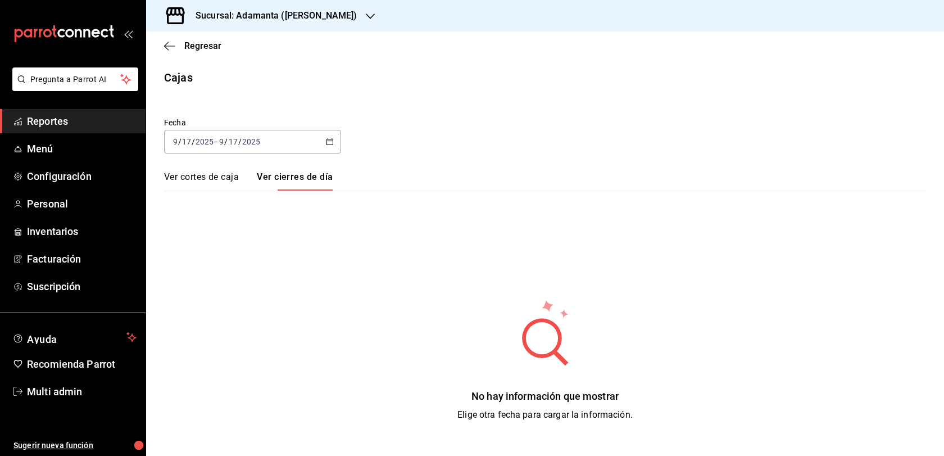
click at [219, 183] on link "Ver cortes de caja" at bounding box center [201, 180] width 75 height 19
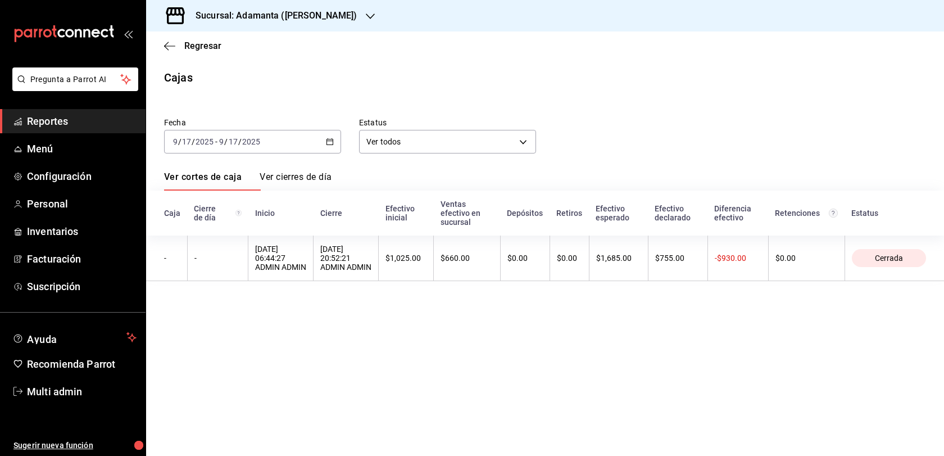
click at [325, 145] on div "[DATE] [DATE] - [DATE] [DATE]" at bounding box center [252, 142] width 177 height 24
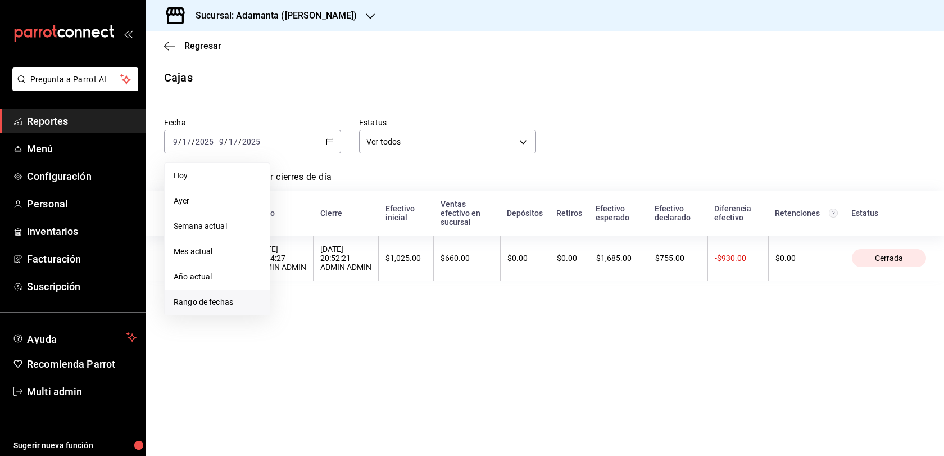
click at [218, 302] on span "Rango de fechas" at bounding box center [217, 302] width 87 height 12
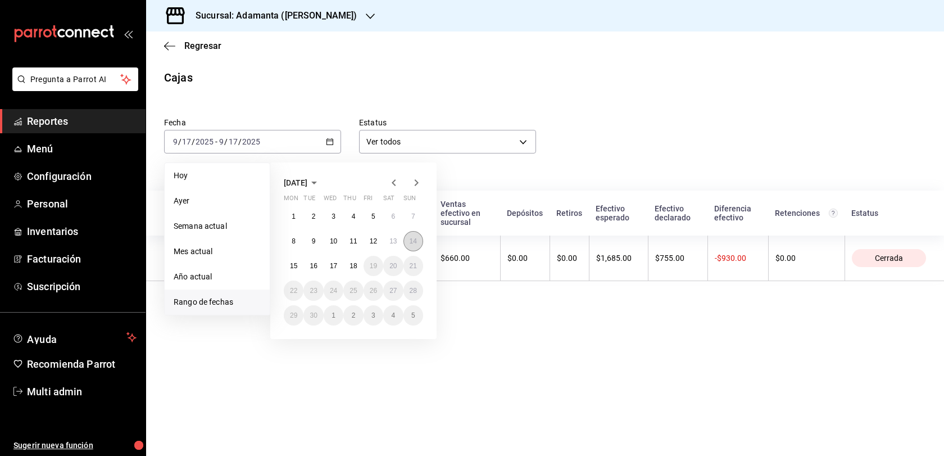
click at [417, 245] on abbr "14" at bounding box center [413, 241] width 7 height 8
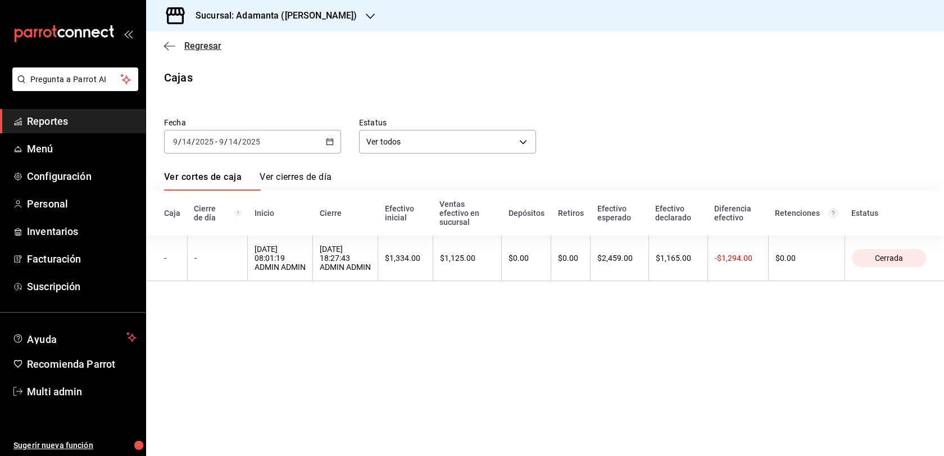
click at [187, 47] on span "Regresar" at bounding box center [202, 45] width 37 height 11
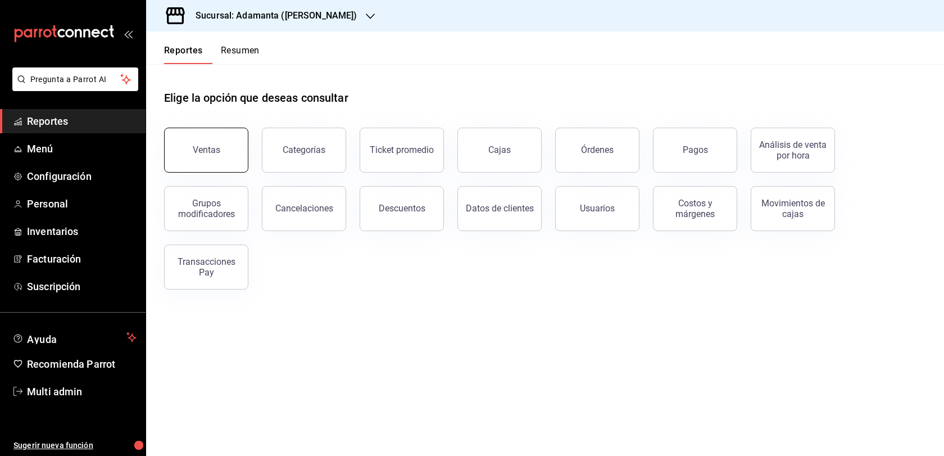
click at [237, 169] on button "Ventas" at bounding box center [206, 150] width 84 height 45
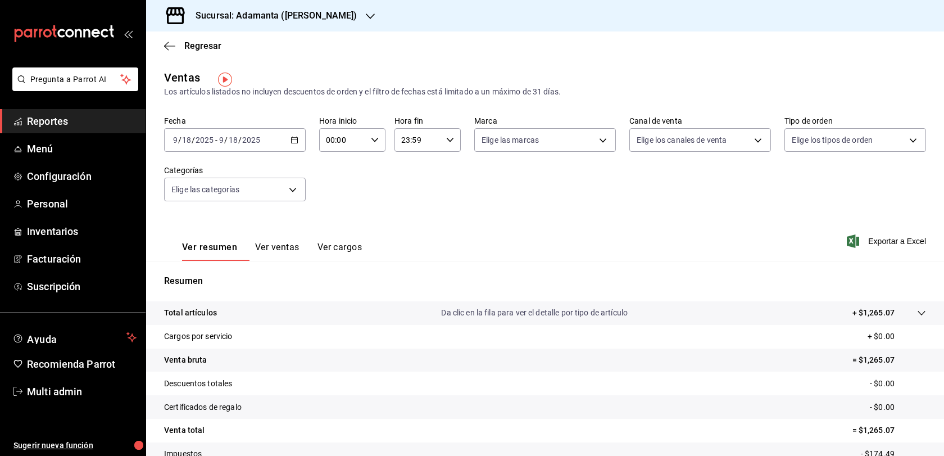
click at [292, 149] on div "[DATE] [DATE] - [DATE] [DATE]" at bounding box center [235, 140] width 142 height 24
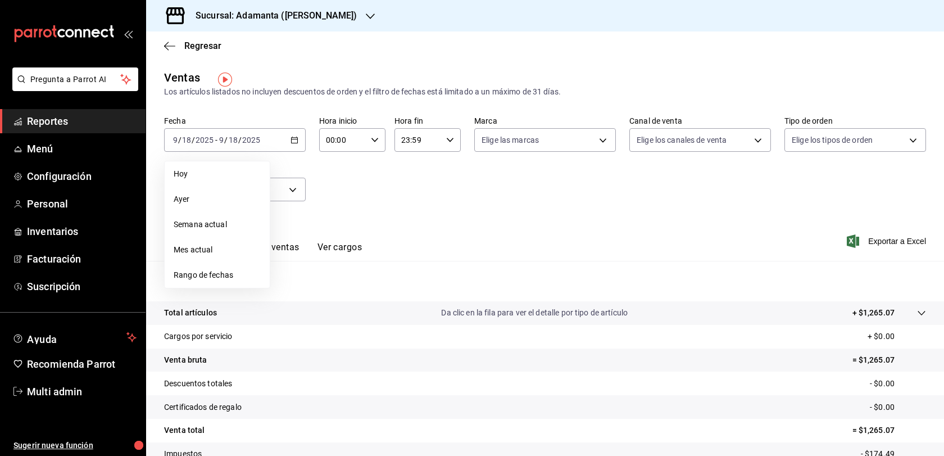
click at [395, 214] on div "Fecha [DATE] [DATE] - [DATE] [DATE] [DATE] [DATE] Semana actual Mes actual Rang…" at bounding box center [545, 165] width 762 height 99
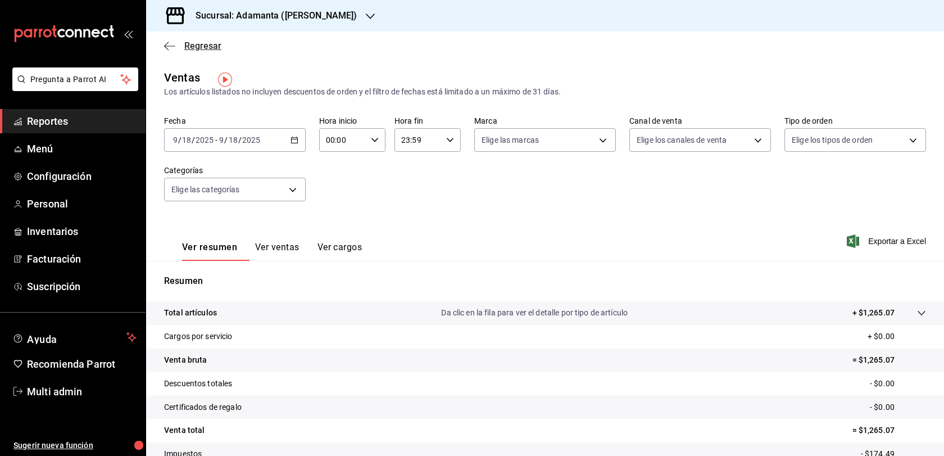
click at [196, 44] on span "Regresar" at bounding box center [202, 45] width 37 height 11
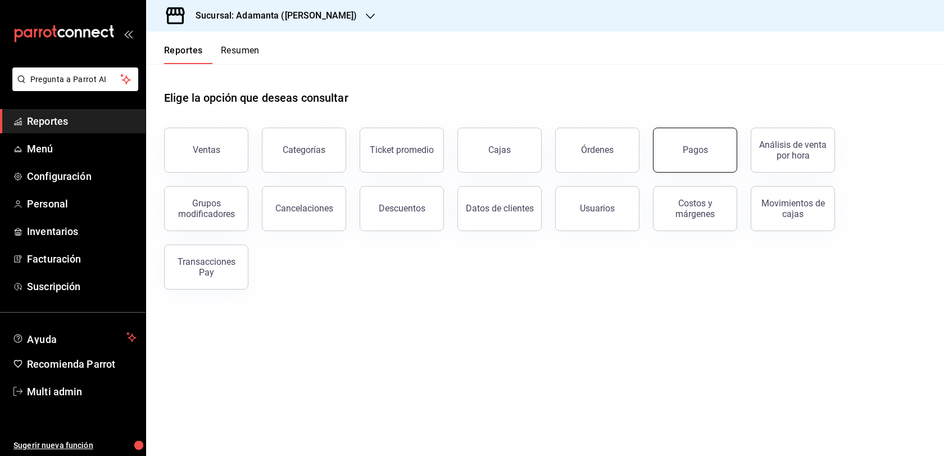
click at [673, 164] on button "Pagos" at bounding box center [695, 150] width 84 height 45
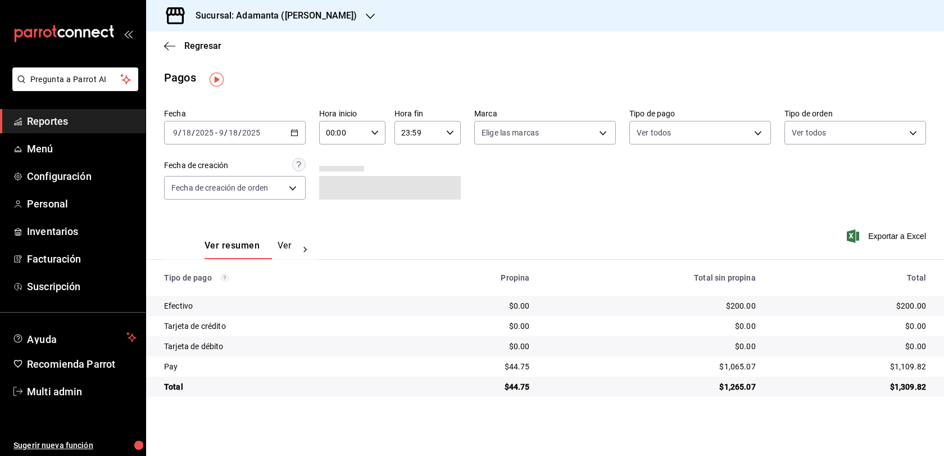
click at [327, 142] on div "Fecha [DATE] [DATE] - [DATE] [DATE] Hora inicio 00:00 Hora inicio Hora fin 23:5…" at bounding box center [545, 158] width 762 height 109
click at [304, 140] on div "[DATE] [DATE] - [DATE] [DATE]" at bounding box center [235, 133] width 142 height 24
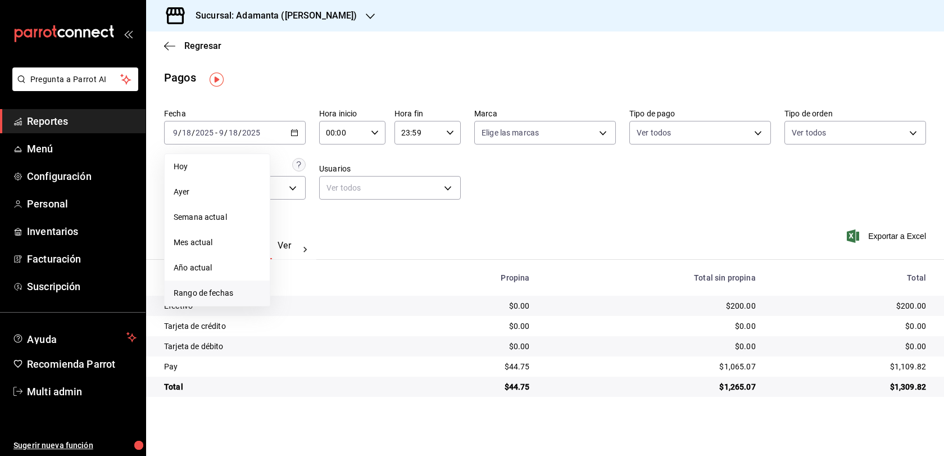
click at [224, 290] on li "Rango de fechas" at bounding box center [217, 293] width 105 height 25
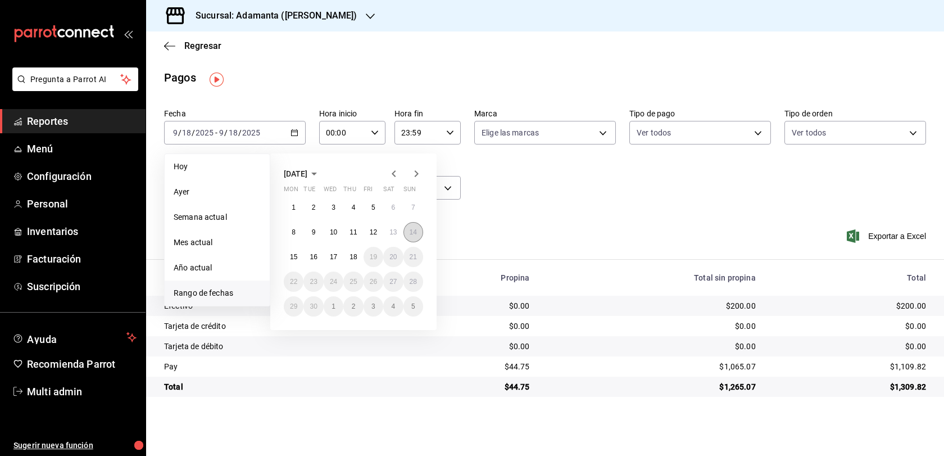
click at [417, 231] on button "14" at bounding box center [414, 232] width 20 height 20
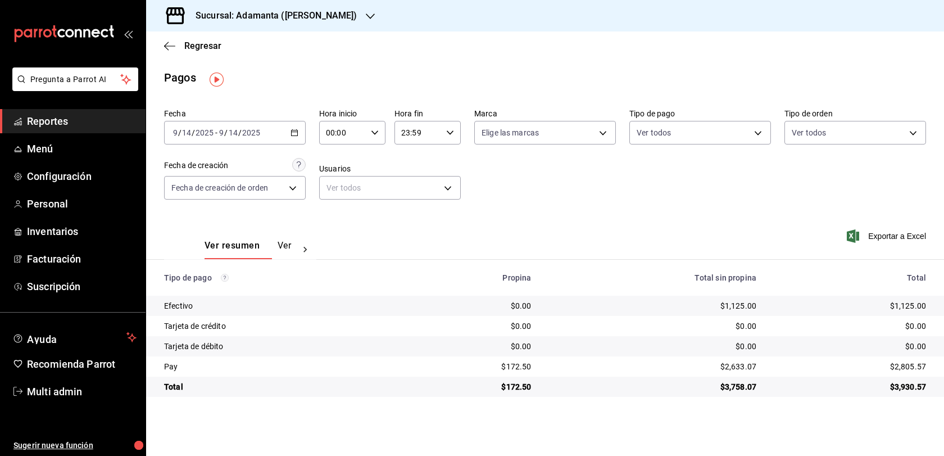
click at [299, 137] on icon "button" at bounding box center [295, 133] width 8 height 8
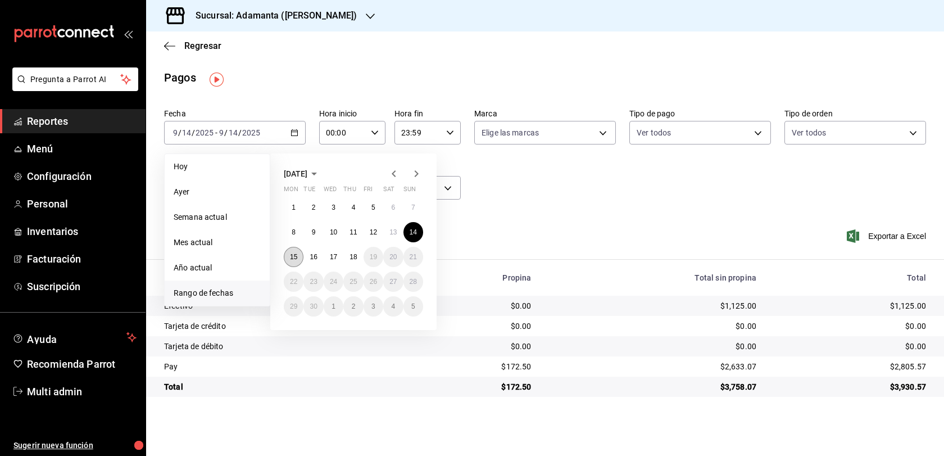
click at [297, 260] on abbr "15" at bounding box center [293, 257] width 7 height 8
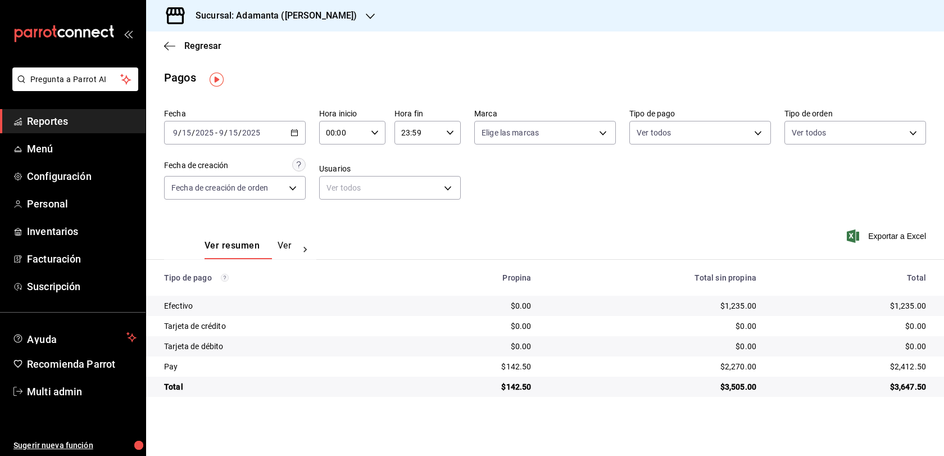
click at [299, 137] on icon "button" at bounding box center [295, 133] width 8 height 8
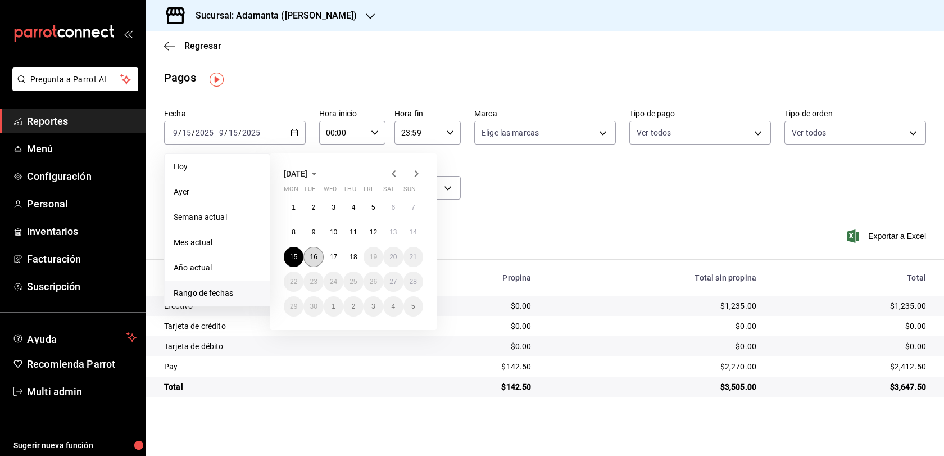
click at [317, 260] on abbr "16" at bounding box center [313, 257] width 7 height 8
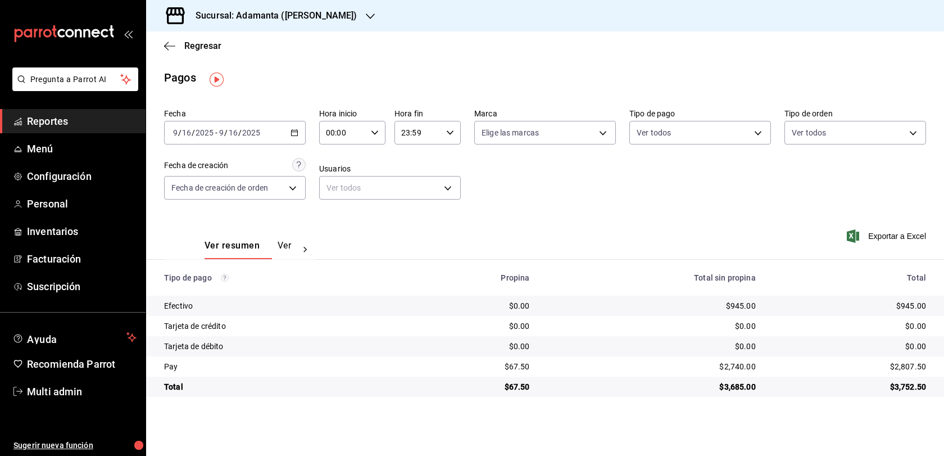
click at [306, 132] on div "[DATE] [DATE] - [DATE] [DATE]" at bounding box center [235, 133] width 142 height 24
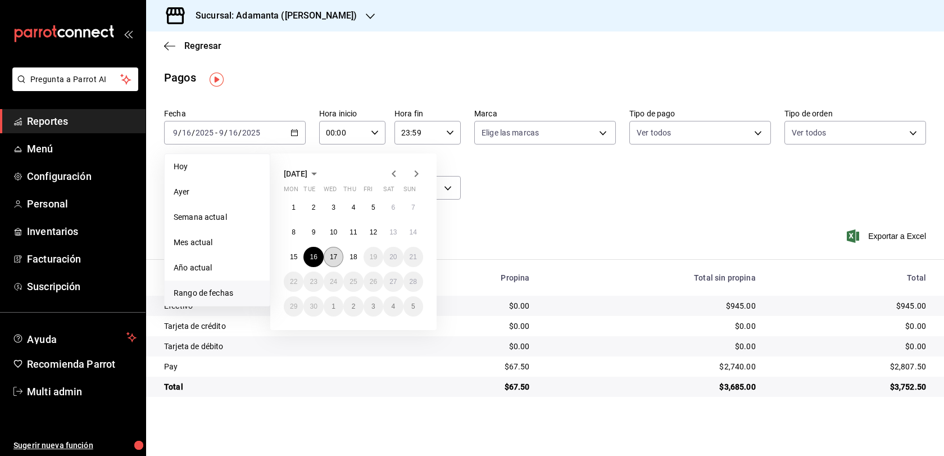
click at [337, 260] on abbr "17" at bounding box center [333, 257] width 7 height 8
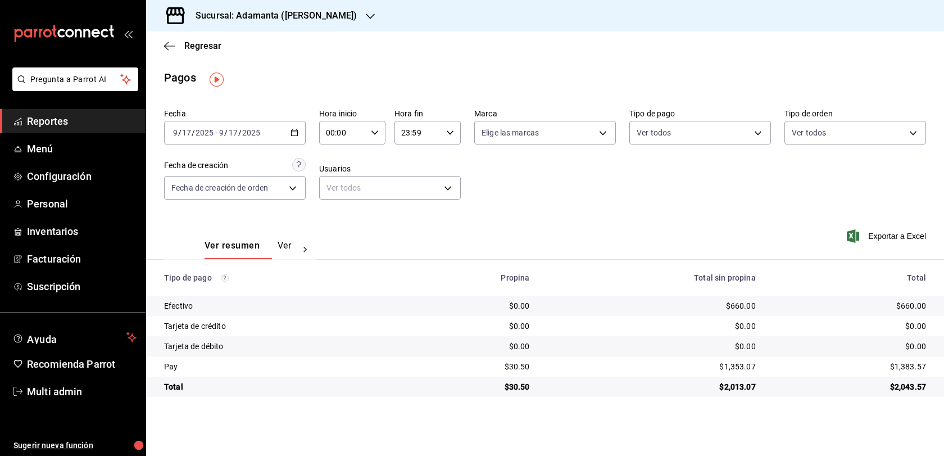
click at [307, 252] on icon at bounding box center [305, 250] width 3 height 6
click at [284, 256] on button "Ver pagos" at bounding box center [273, 249] width 42 height 19
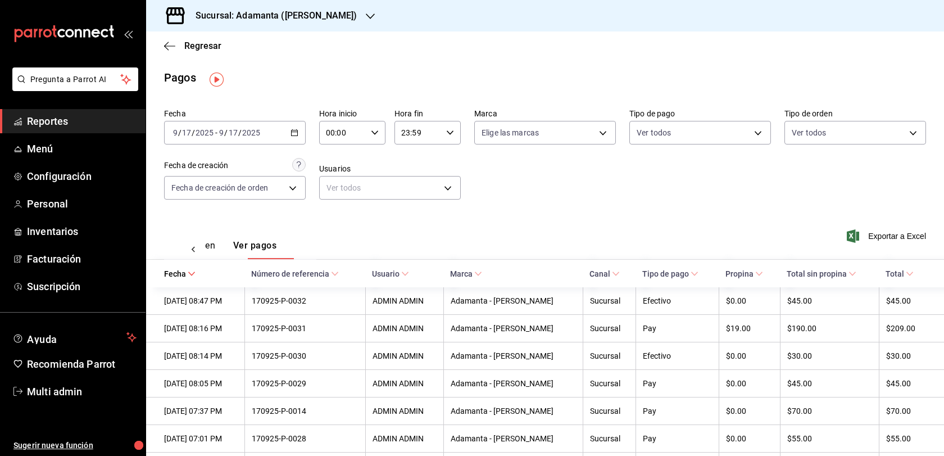
click at [220, 245] on div "Ver resumen Ver pagos" at bounding box center [240, 243] width 152 height 33
click at [215, 254] on button "Ver resumen" at bounding box center [189, 249] width 52 height 19
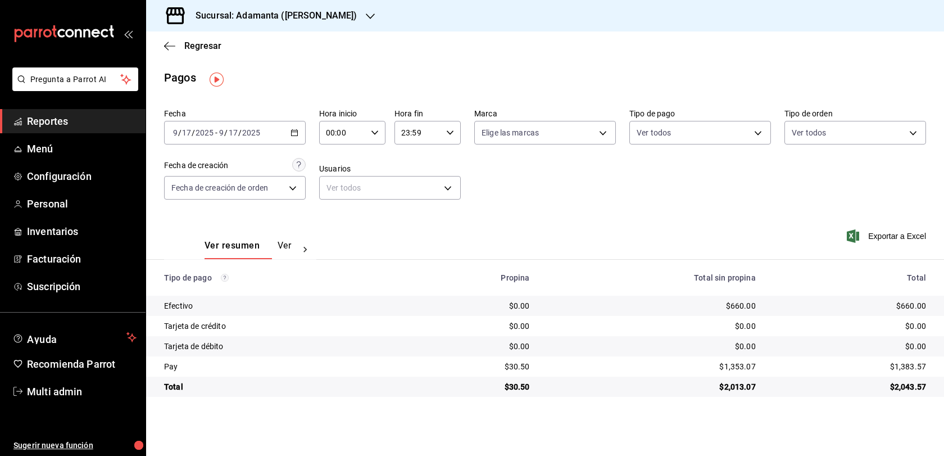
click at [726, 392] on div "$2,013.07" at bounding box center [652, 386] width 208 height 11
click at [299, 137] on icon "button" at bounding box center [295, 133] width 8 height 8
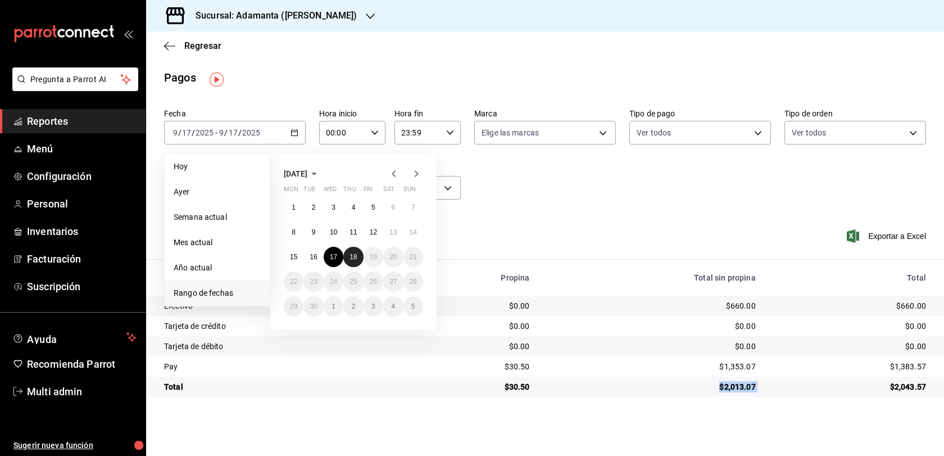
click at [355, 261] on abbr "18" at bounding box center [353, 257] width 7 height 8
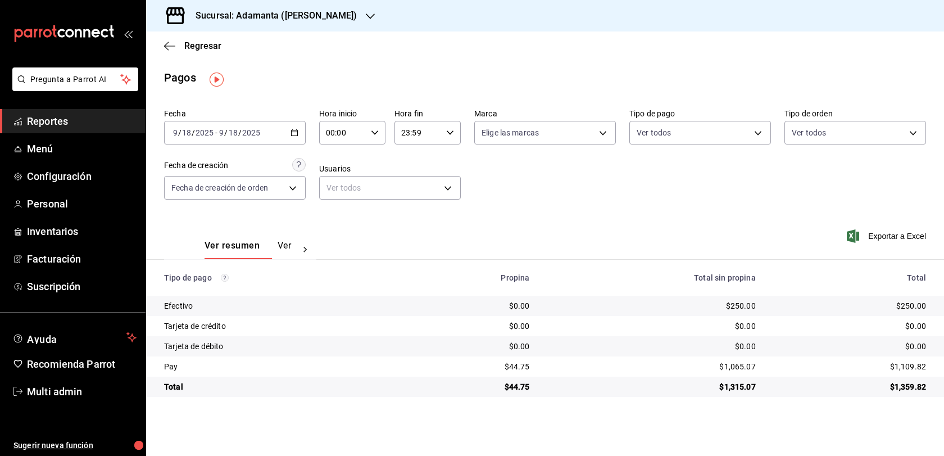
click at [896, 392] on div "$1,359.82" at bounding box center [850, 386] width 152 height 11
click at [900, 311] on div "$250.00" at bounding box center [850, 305] width 152 height 11
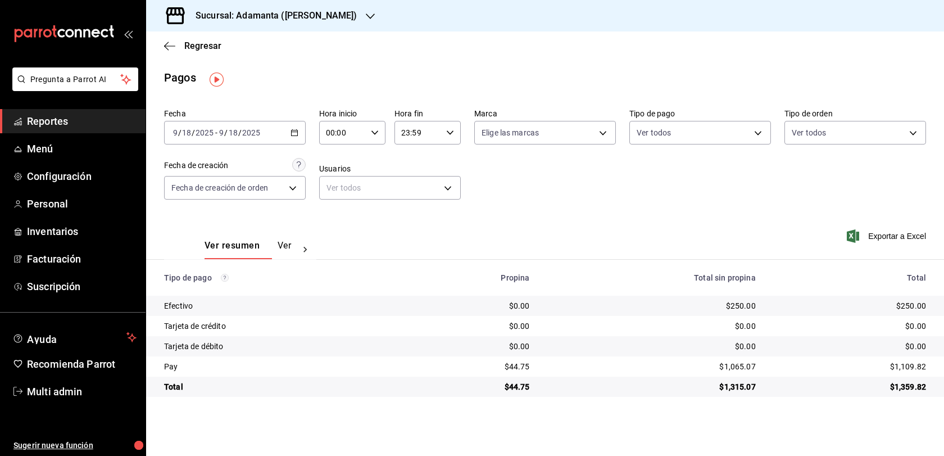
click at [776, 296] on th "Total" at bounding box center [854, 278] width 179 height 36
click at [744, 311] on div "$250.00" at bounding box center [652, 305] width 208 height 11
drag, startPoint x: 774, startPoint y: 326, endPoint x: 708, endPoint y: 323, distance: 65.8
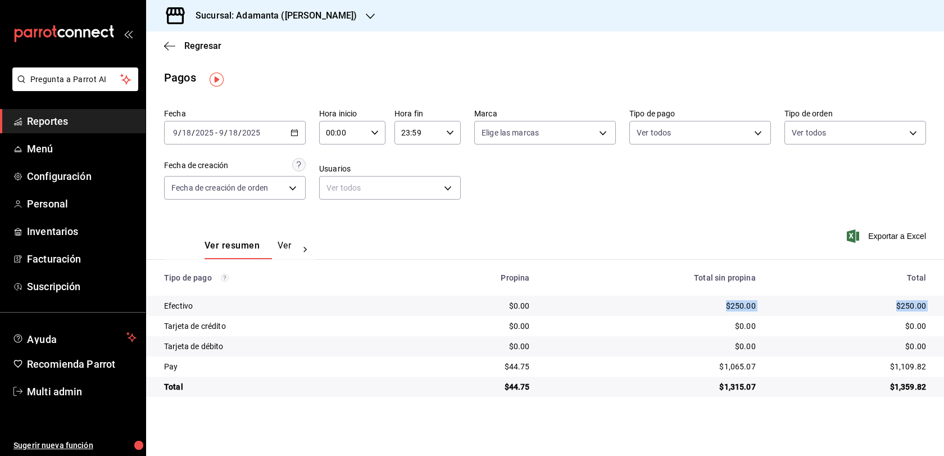
click at [708, 316] on tr "Efectivo $0.00 $250.00 $250.00" at bounding box center [545, 306] width 798 height 20
click at [708, 311] on div "$250.00" at bounding box center [652, 305] width 208 height 11
